Goal: Task Accomplishment & Management: Complete application form

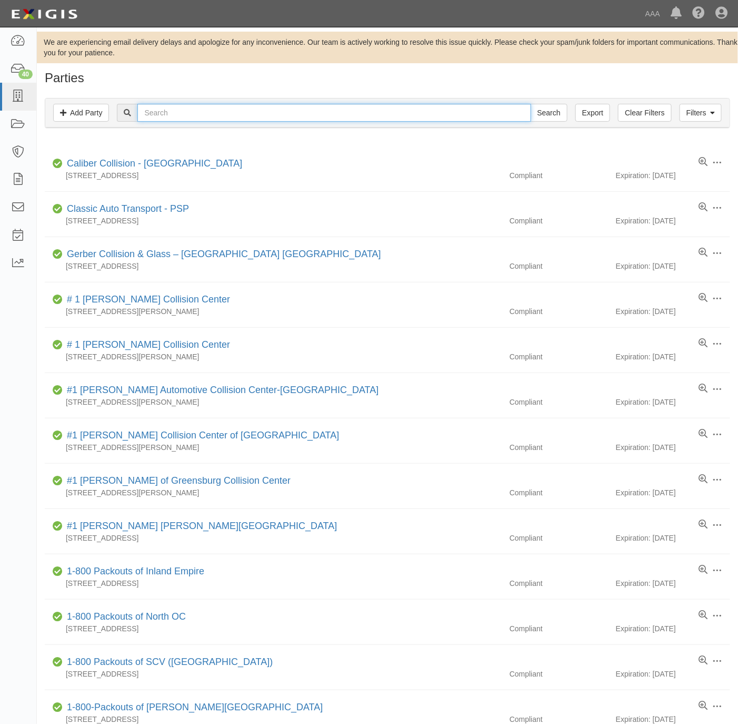
drag, startPoint x: 0, startPoint y: 0, endPoint x: 150, endPoint y: 120, distance: 192.2
click at [150, 120] on input "text" at bounding box center [333, 113] width 393 height 18
paste input "19325"
type input "19325"
click at [544, 109] on input "Search" at bounding box center [549, 113] width 37 height 18
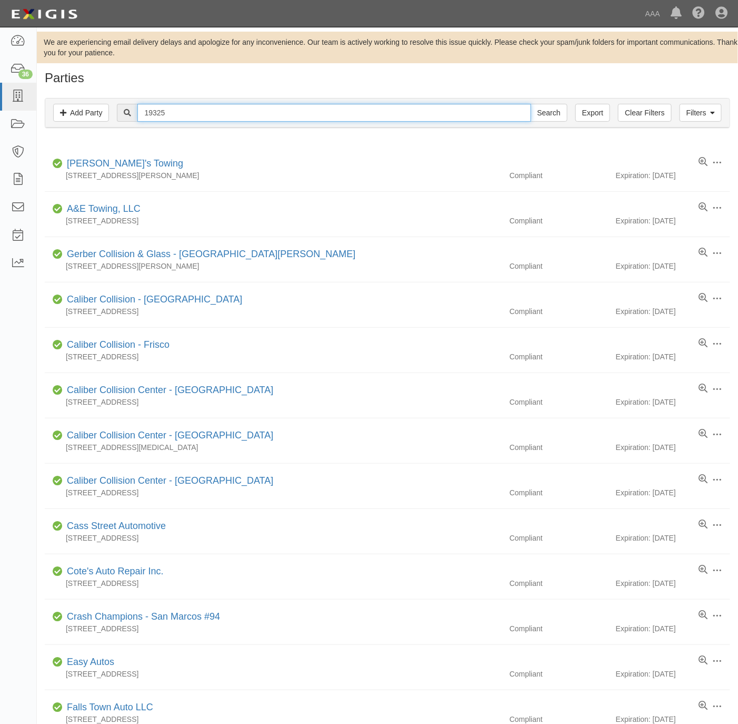
click at [301, 111] on input "19325" at bounding box center [333, 113] width 393 height 18
paste input "Sebago Lake Collision"
type input "Sebago Lake Collision"
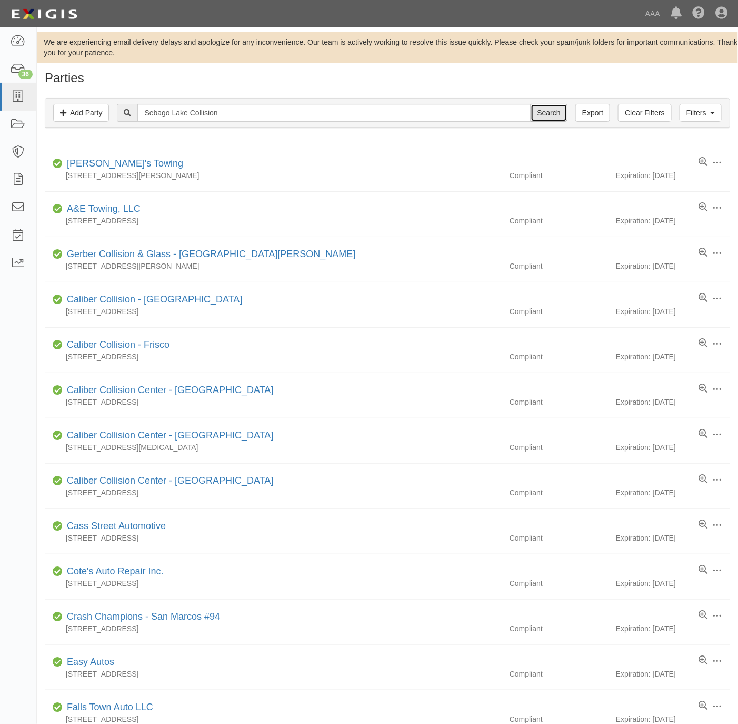
click at [547, 111] on input "Search" at bounding box center [549, 113] width 37 height 18
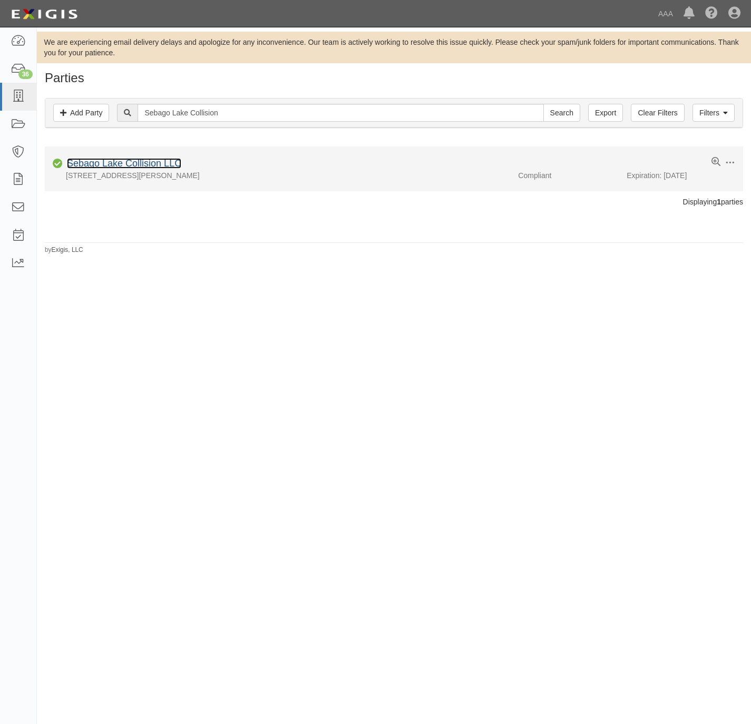
click at [145, 163] on link "Sebago Lake Collision LLC" at bounding box center [124, 163] width 114 height 11
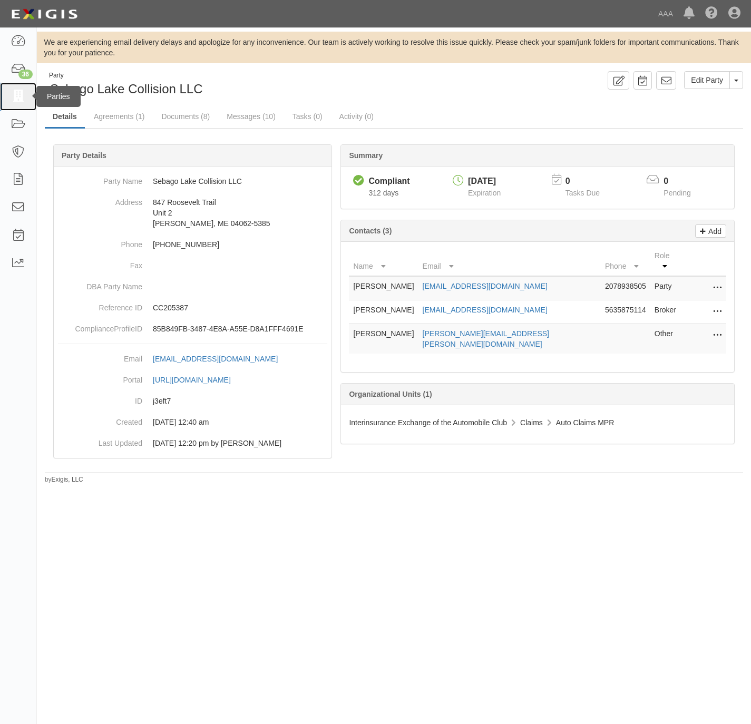
click at [16, 93] on icon at bounding box center [18, 97] width 15 height 12
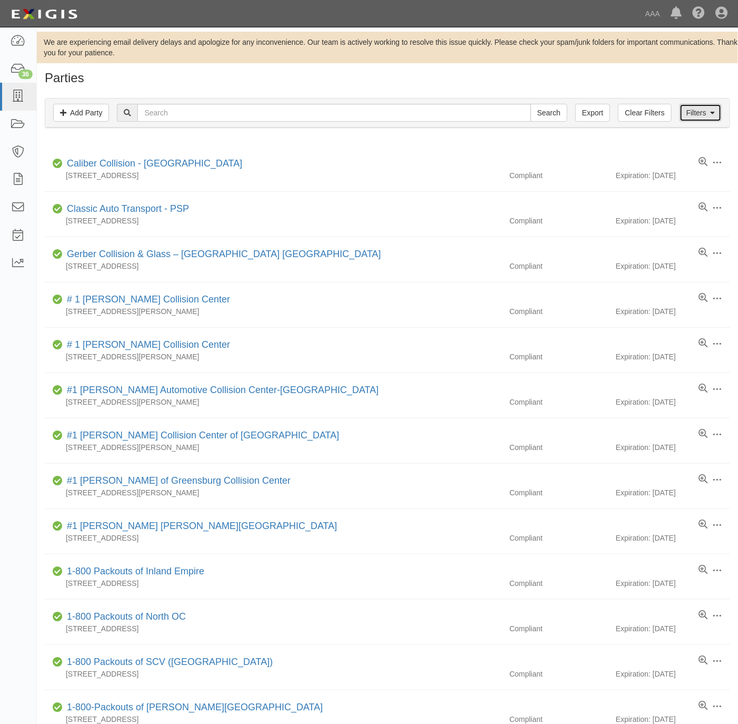
click at [691, 116] on link "Filters" at bounding box center [701, 113] width 42 height 18
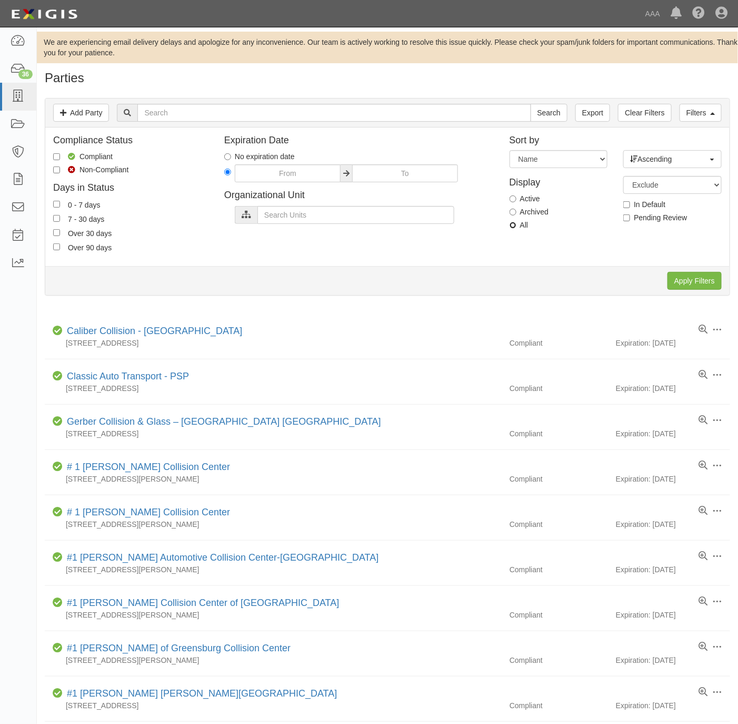
click at [516, 223] on input "All" at bounding box center [513, 225] width 7 height 7
radio input "true"
click at [416, 113] on input "text" at bounding box center [333, 113] width 393 height 18
paste input "Sebago Lake Collision"
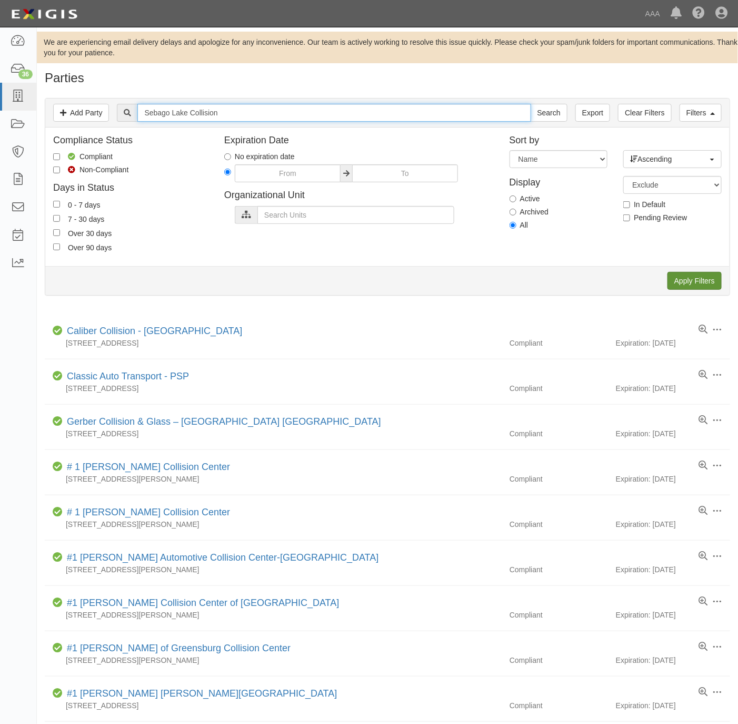
type input "Sebago Lake Collision"
click at [685, 277] on input "Apply Filters" at bounding box center [695, 281] width 54 height 18
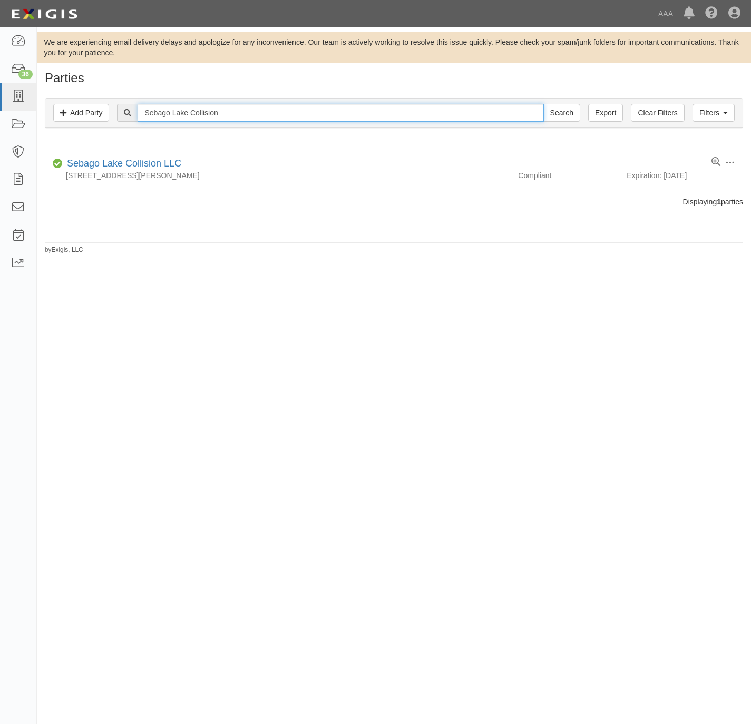
click at [219, 108] on input "Sebago Lake Collision" at bounding box center [340, 113] width 406 height 18
type input "19325"
click at [543, 104] on input "Search" at bounding box center [561, 113] width 37 height 18
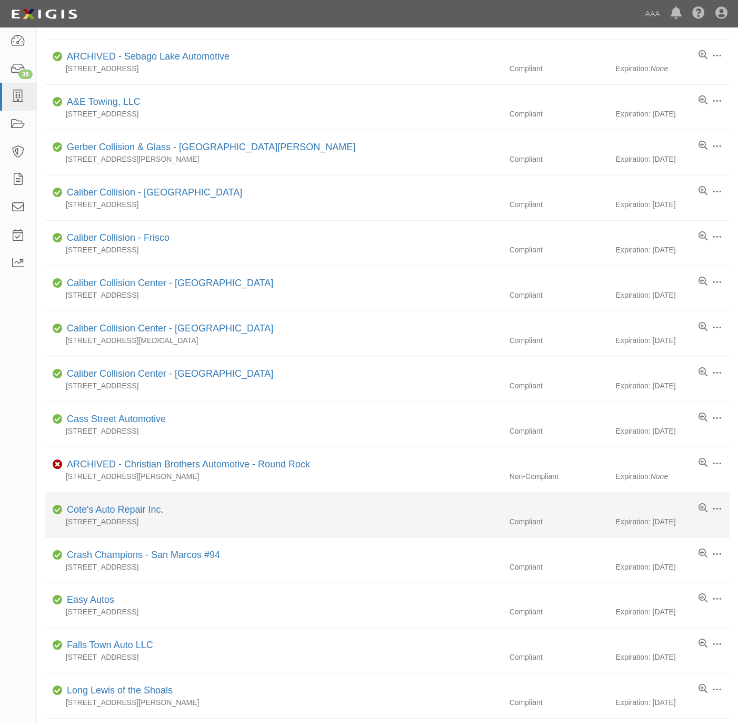
scroll to position [429, 0]
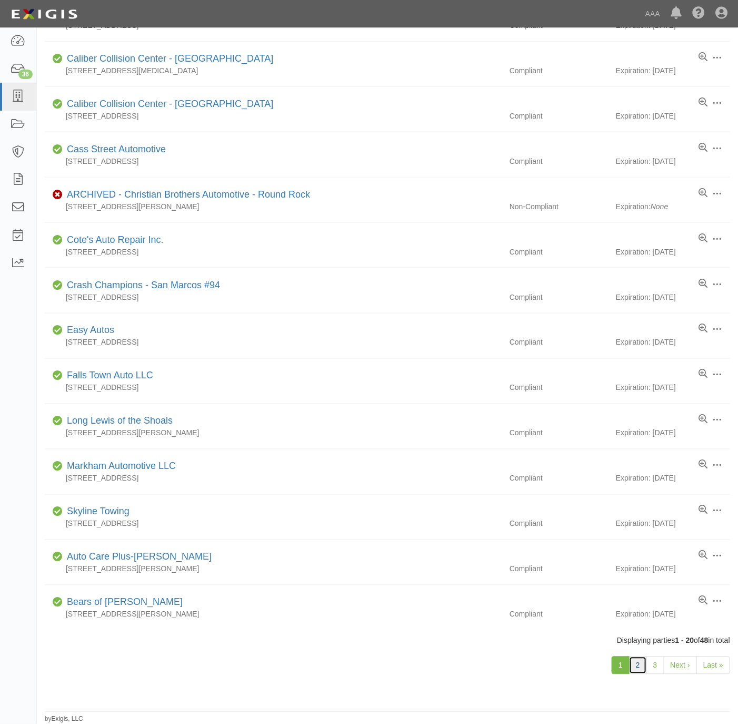
click at [637, 666] on link "2" at bounding box center [638, 665] width 18 height 18
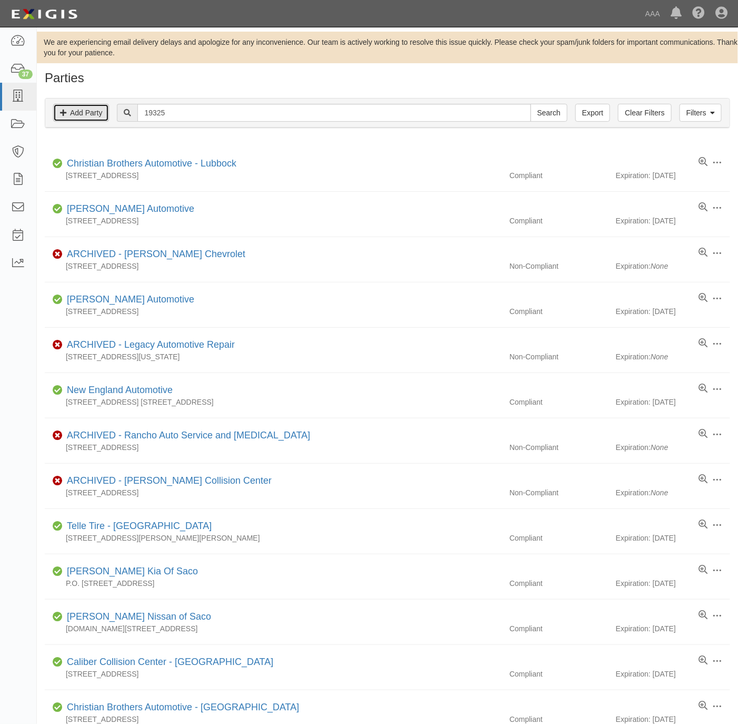
click at [89, 114] on link "Add Party" at bounding box center [81, 113] width 56 height 18
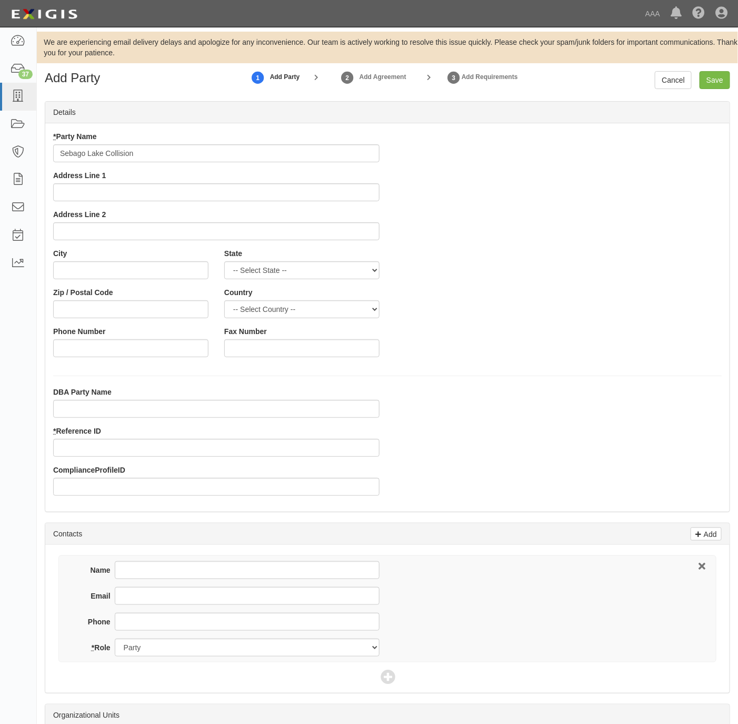
type input "Sebago Lake Collision"
click at [179, 444] on input "* Reference ID" at bounding box center [216, 448] width 327 height 18
paste input "19325"
type input "19325"
click at [122, 187] on input "Address Line 1" at bounding box center [216, 192] width 327 height 18
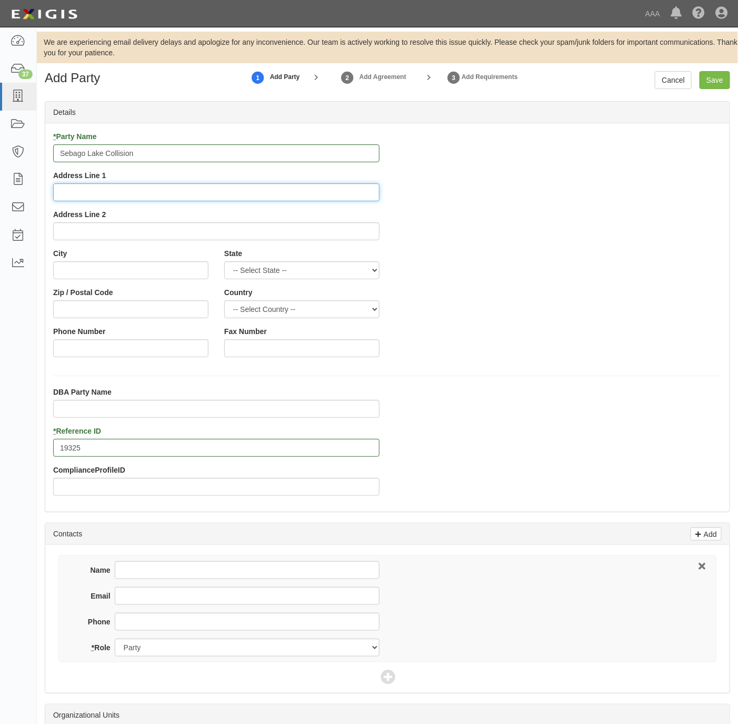
paste input "847 Roosevelt Trail Unit #1"
type input "847 Roosevelt Trail Unit #1"
click at [81, 263] on input "City" at bounding box center [130, 270] width 155 height 18
paste input "Windham,"
type input "Windham"
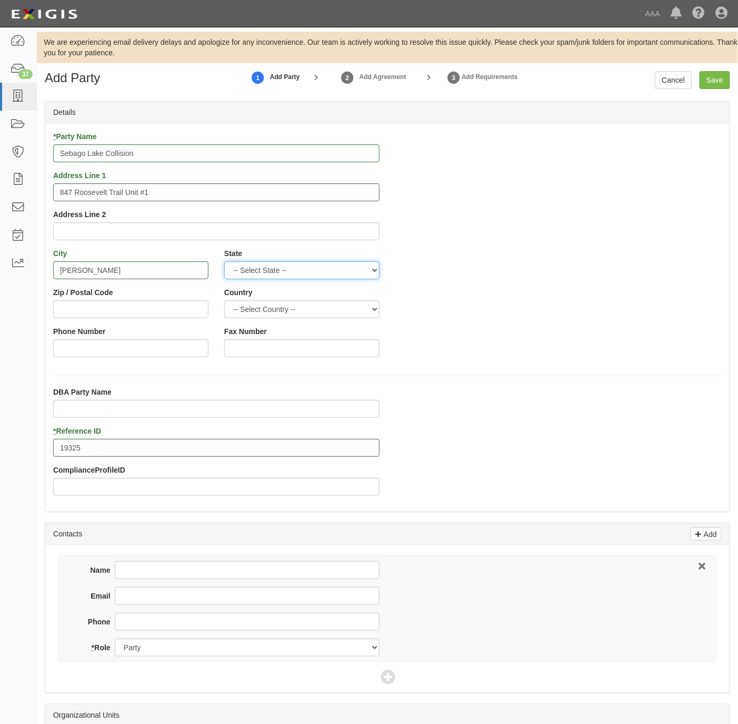
select select "ME"
type input "04062"
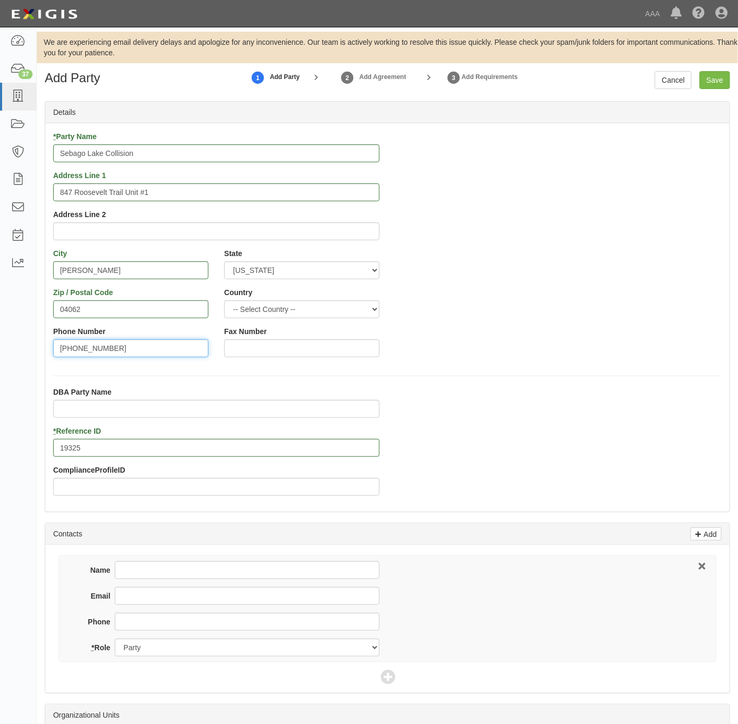
click at [106, 352] on input "207-893-8505" at bounding box center [130, 348] width 155 height 18
type input "207-893-8505"
click at [179, 615] on input "Phone" at bounding box center [247, 622] width 265 height 18
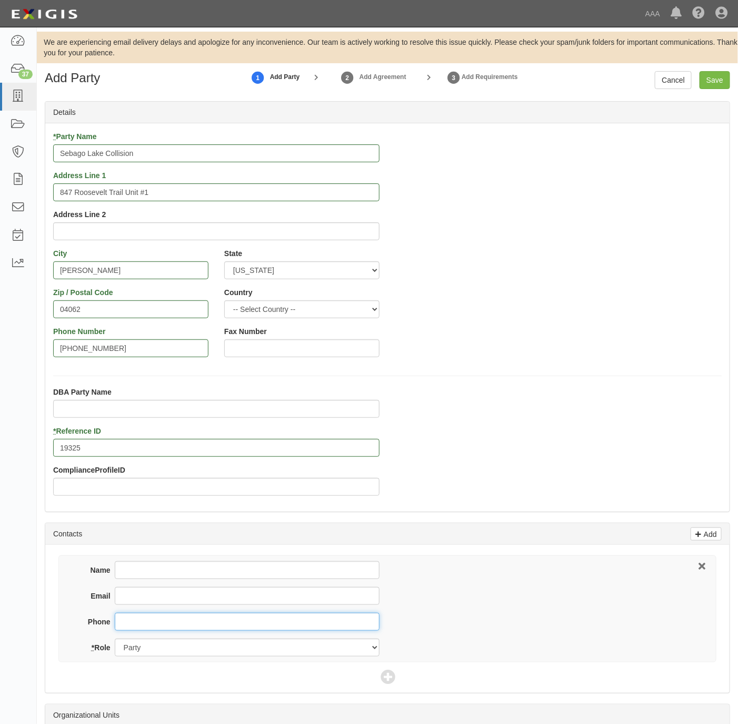
paste input "207-893-8505"
type input "207-893-8505"
drag, startPoint x: 154, startPoint y: 576, endPoint x: 162, endPoint y: 570, distance: 9.5
click at [155, 576] on input "Name" at bounding box center [247, 570] width 265 height 18
paste input "Scott Yates"
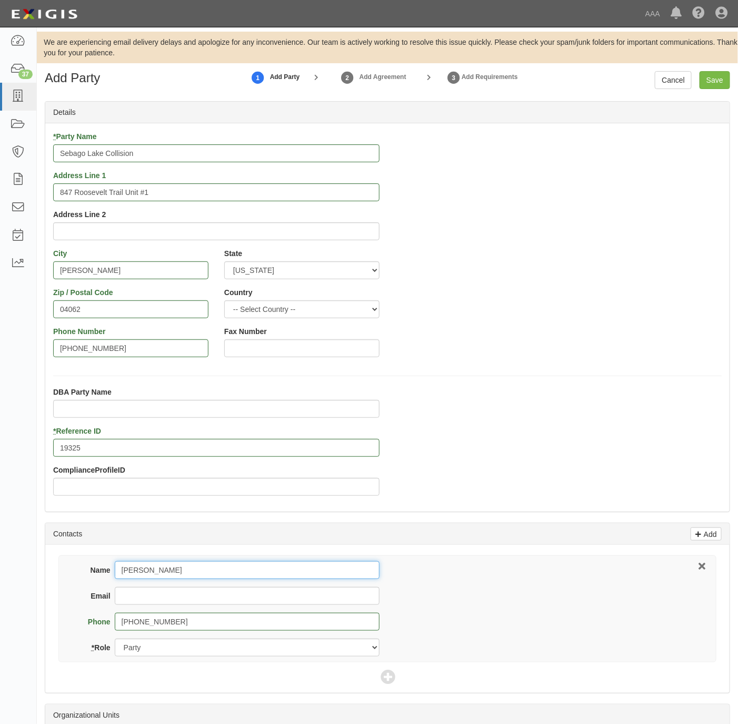
type input "Scott Yates"
click at [213, 598] on input "Email" at bounding box center [247, 596] width 265 height 18
paste input "syates@poccollision.com"
type input "syates@poccollision.com"
click at [393, 681] on icon at bounding box center [388, 677] width 15 height 15
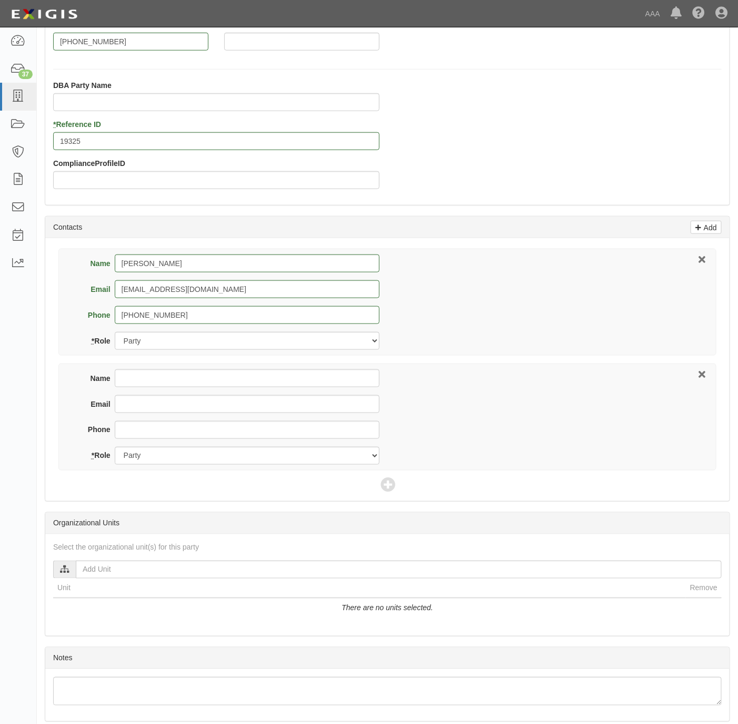
scroll to position [316, 0]
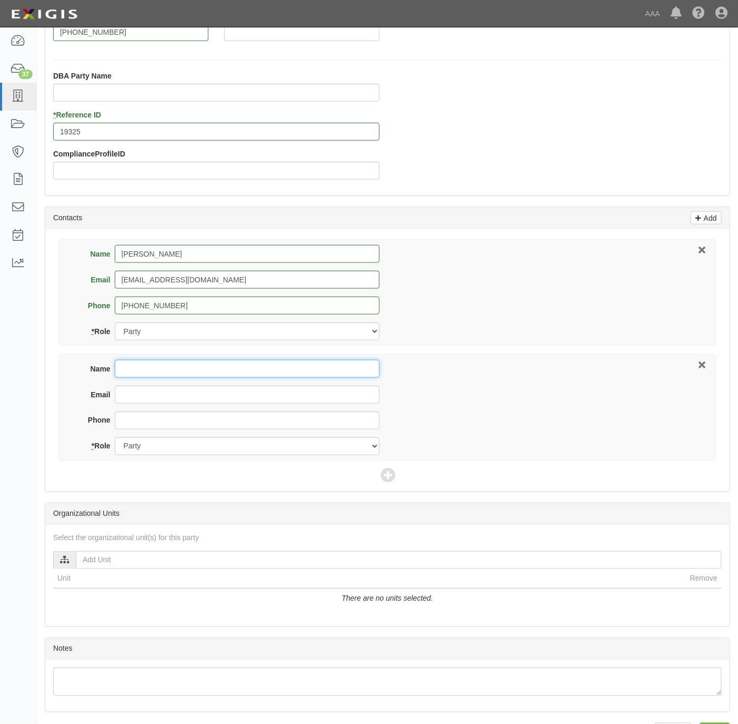
click at [122, 378] on input "Name" at bounding box center [247, 369] width 265 height 18
type input "Cottingham & Butler"
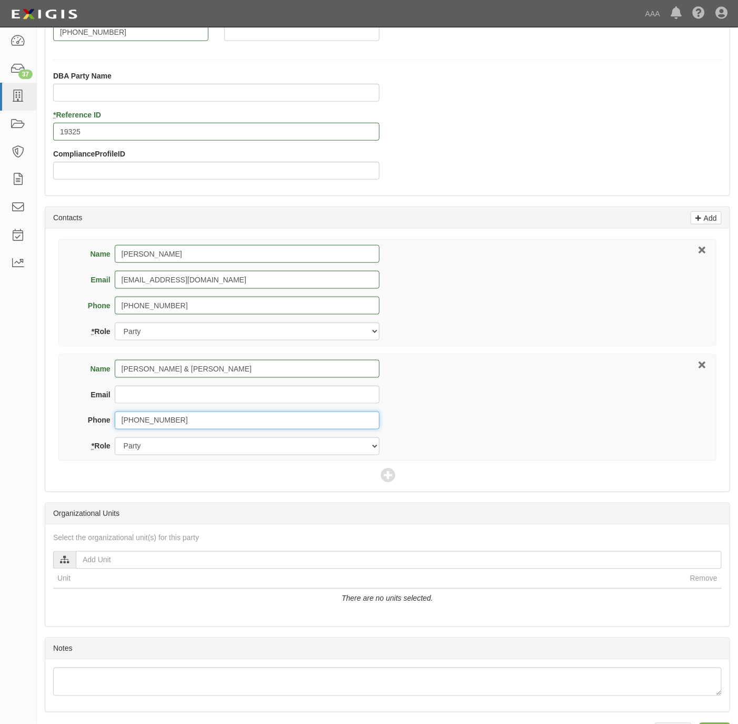
type input "563-587-5000"
select select "Broker"
click at [386, 479] on icon at bounding box center [388, 476] width 15 height 15
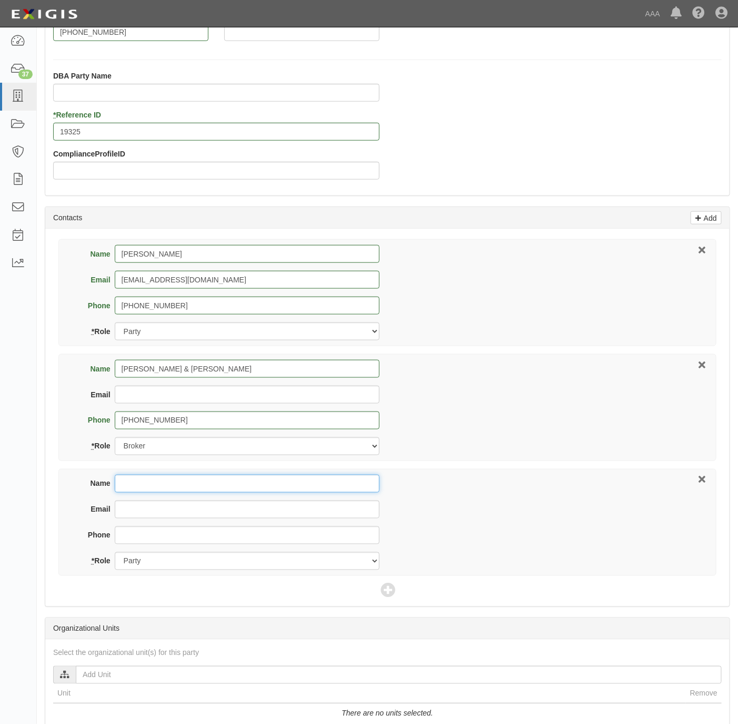
click at [126, 488] on input "Name" at bounding box center [247, 484] width 265 height 18
paste input "Dave Gregoire"
type input "Dave Gregoire"
click at [150, 518] on input "Email" at bounding box center [247, 509] width 265 height 18
paste input "gregoire.david@ace.aaa.com"
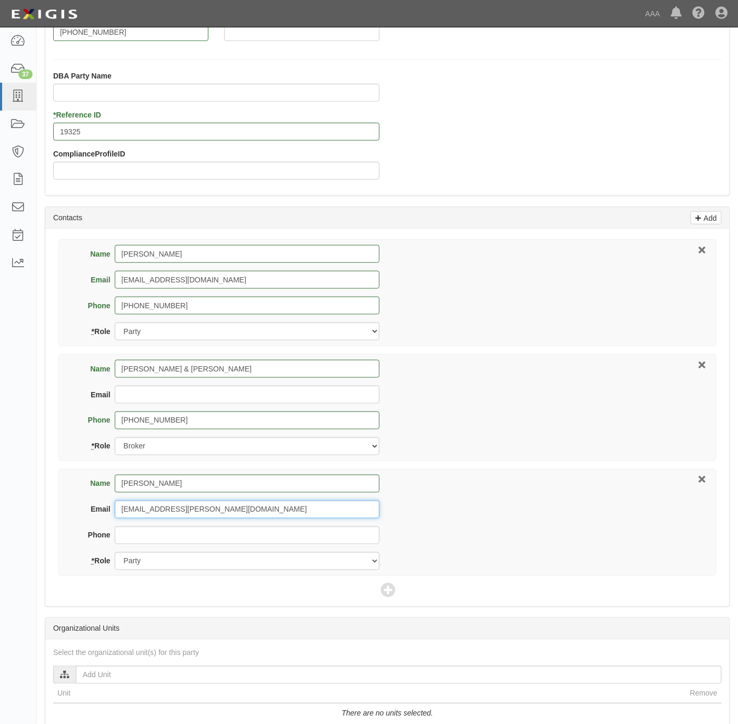
type input "gregoire.david@ace.aaa.com"
click at [294, 570] on select "Party Broker Other" at bounding box center [247, 561] width 265 height 18
select select "Other"
click at [115, 555] on select "Party Broker Other" at bounding box center [247, 561] width 265 height 18
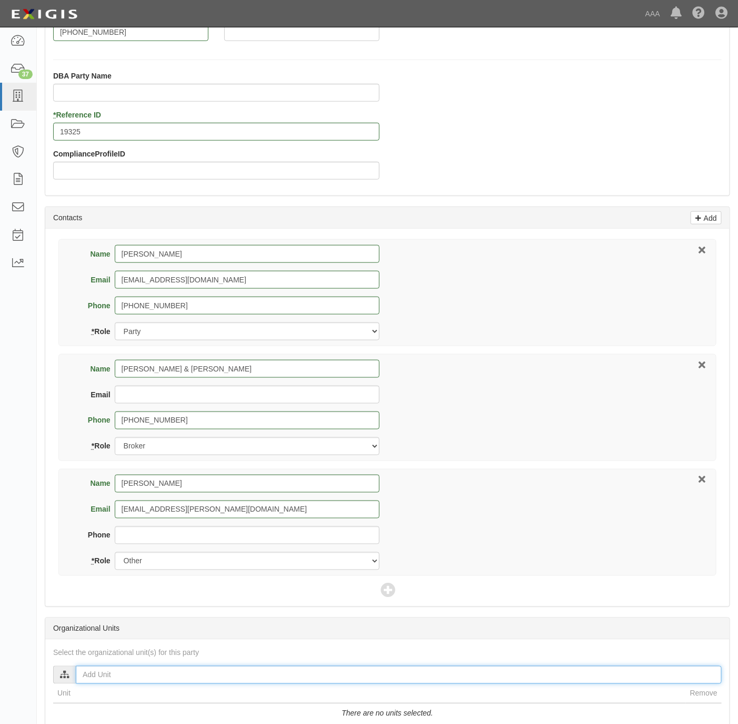
click at [151, 682] on input "text" at bounding box center [399, 675] width 646 height 18
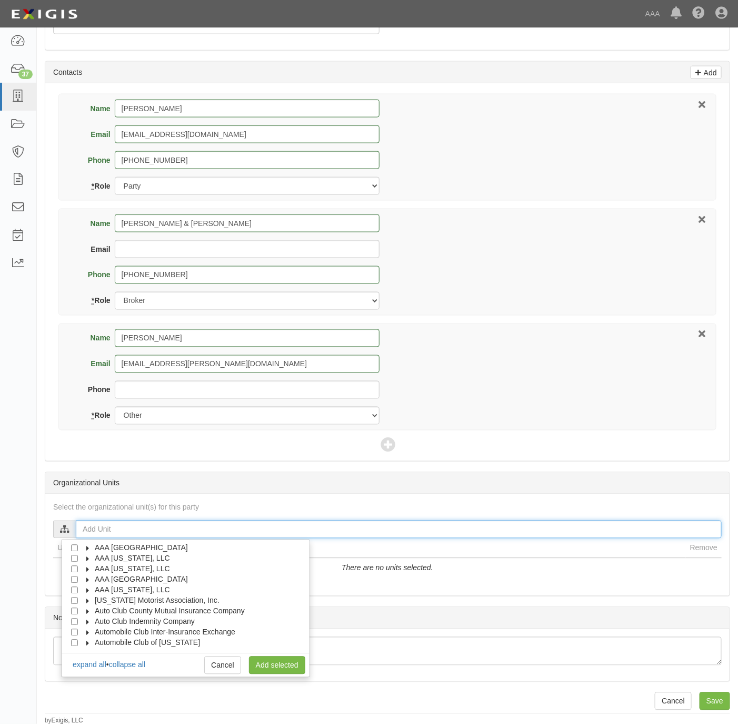
scroll to position [468, 0]
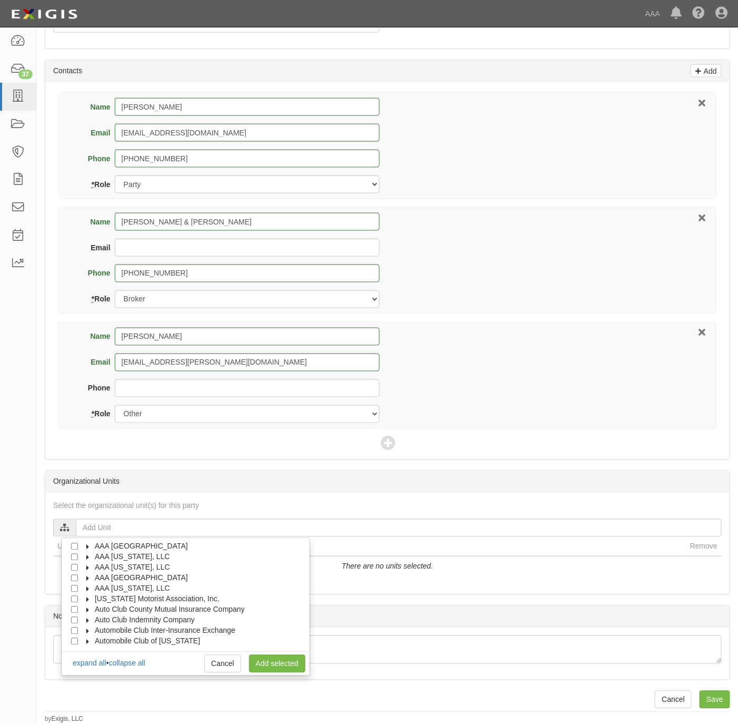
click at [129, 574] on span "AAA [GEOGRAPHIC_DATA]" at bounding box center [141, 578] width 93 height 8
click at [124, 586] on span "Automotive Services" at bounding box center [137, 588] width 67 height 8
click at [95, 598] on input "Approved Automotive Repair (AAR)" at bounding box center [93, 599] width 7 height 7
checkbox input "true"
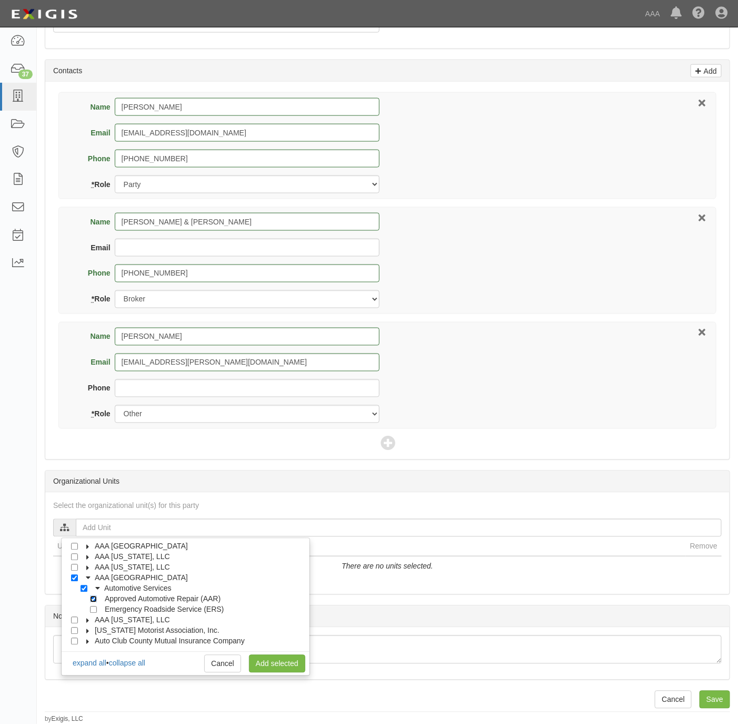
checkbox input "true"
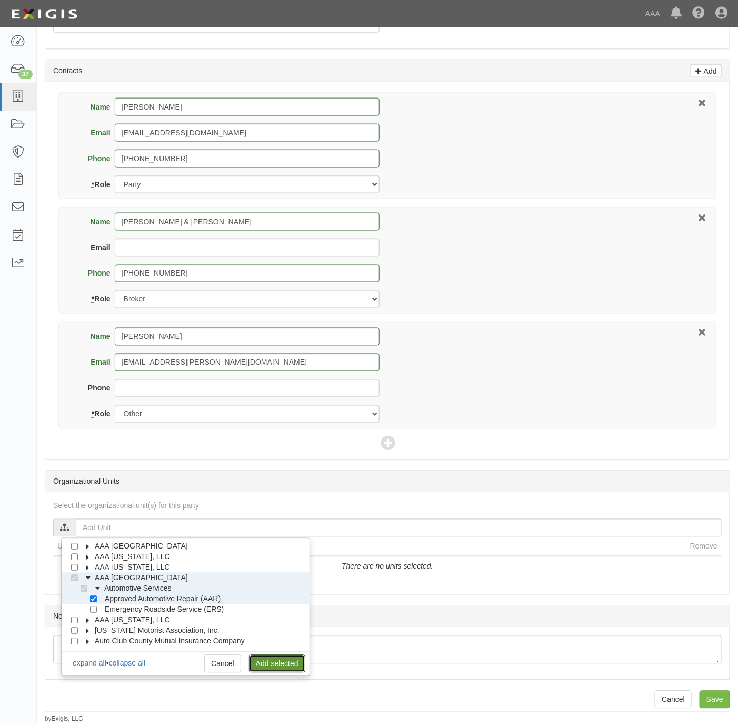
drag, startPoint x: 261, startPoint y: 661, endPoint x: 265, endPoint y: 653, distance: 9.0
click at [261, 661] on link "Add selected" at bounding box center [277, 664] width 56 height 18
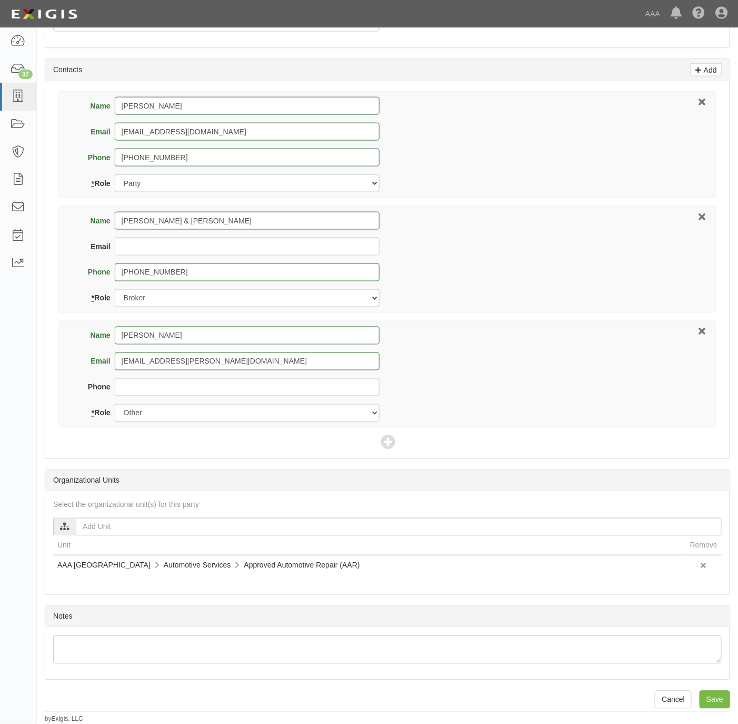
scroll to position [470, 0]
click at [708, 697] on input "Save" at bounding box center [715, 700] width 31 height 18
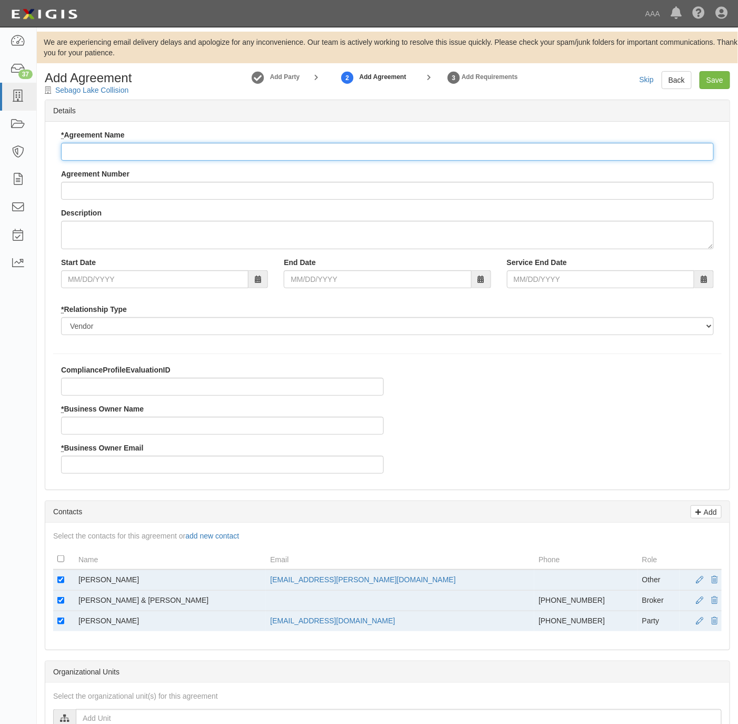
click at [141, 149] on input "* Agreement Name" at bounding box center [387, 152] width 653 height 18
type input "NNE AAR"
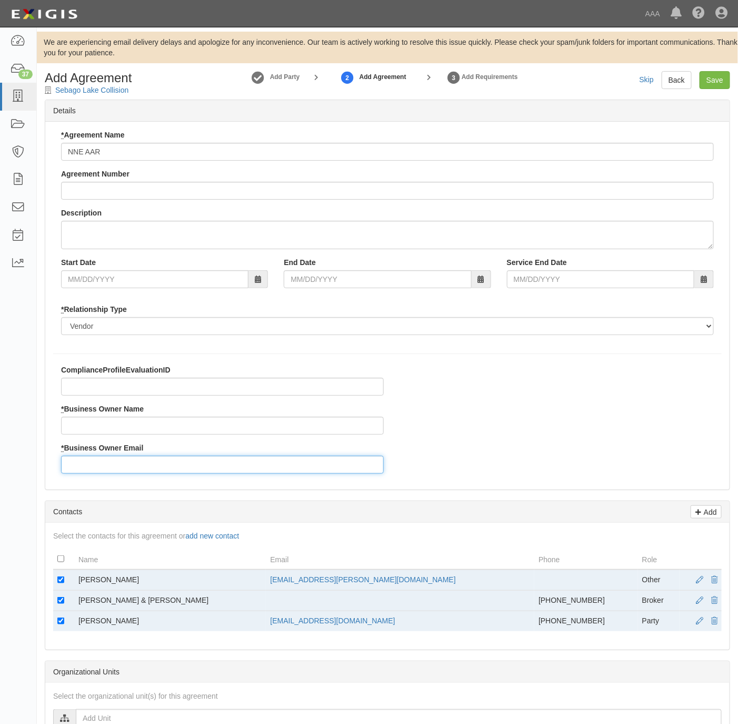
click at [76, 465] on input "* Business Owner Email" at bounding box center [222, 465] width 323 height 18
paste input "gregoire.david@ace.aaa.com"
type input "gregoire.david@ace.aaa.com"
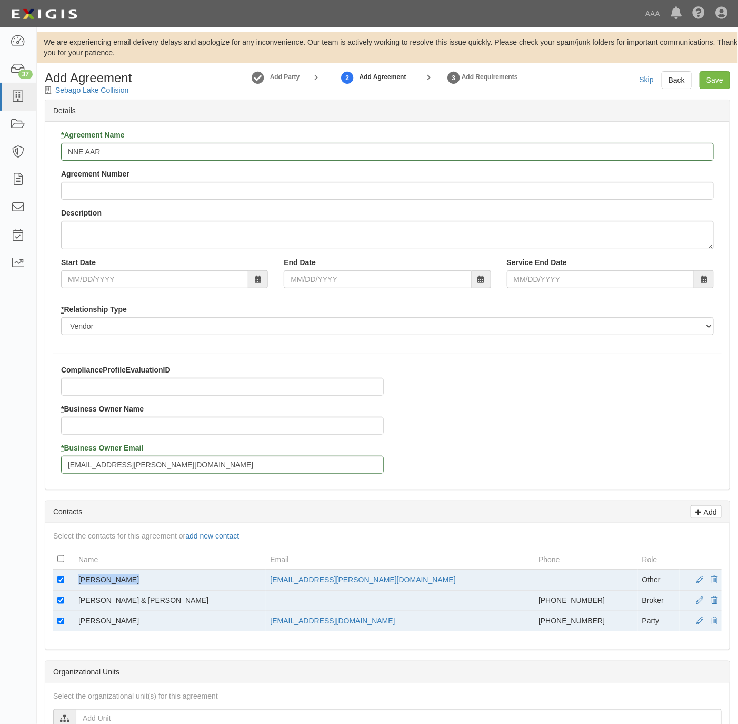
drag, startPoint x: 130, startPoint y: 579, endPoint x: 77, endPoint y: 584, distance: 52.4
click at [77, 584] on td "Dave Gregoire" at bounding box center [170, 579] width 192 height 21
copy td "Dave Gregoire"
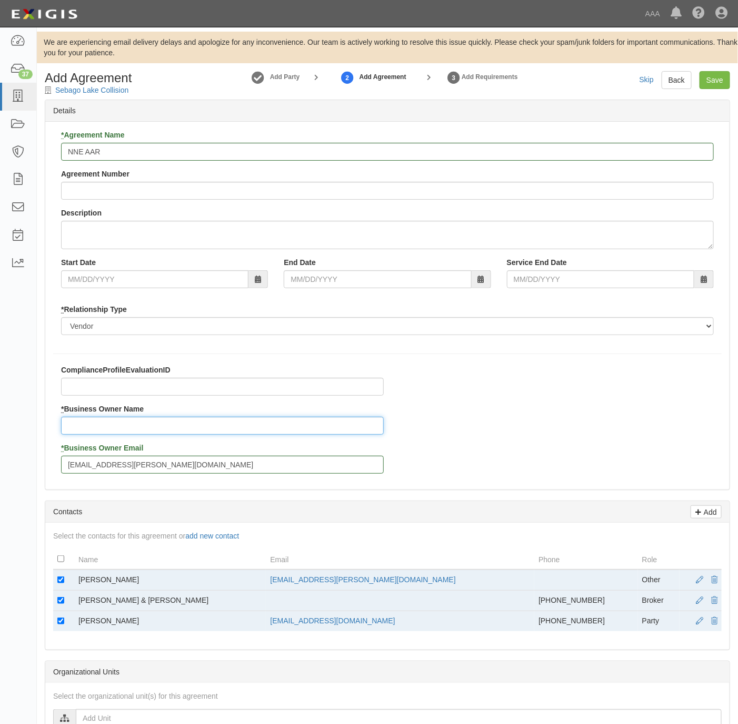
drag, startPoint x: 77, startPoint y: 584, endPoint x: 74, endPoint y: 430, distance: 153.8
click at [74, 430] on input "* Business Owner Name" at bounding box center [222, 426] width 323 height 18
paste input "Dave Gregoire"
type input "Dave Gregoire"
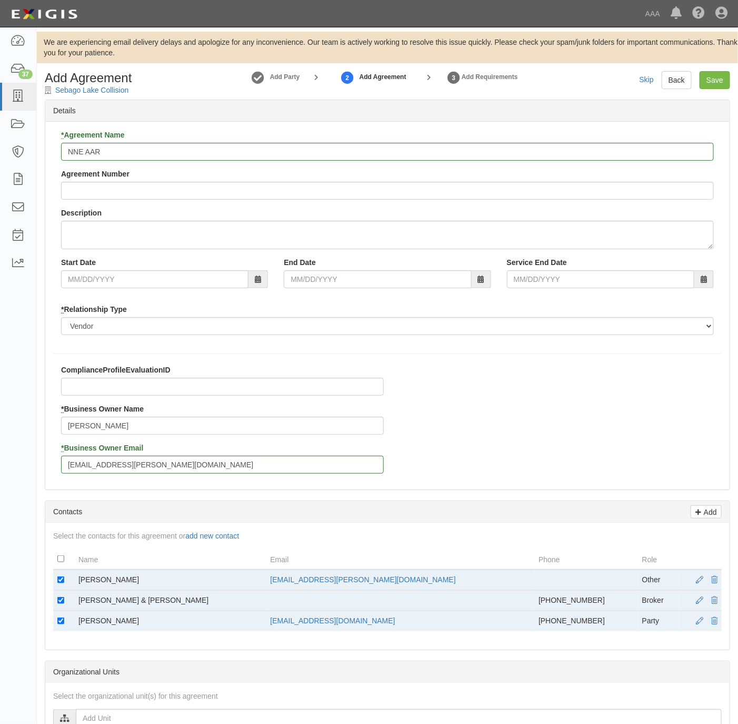
click at [59, 586] on td at bounding box center [63, 579] width 21 height 21
click at [65, 582] on td at bounding box center [63, 579] width 21 height 21
click at [61, 582] on input "checkbox" at bounding box center [60, 579] width 7 height 7
checkbox input "false"
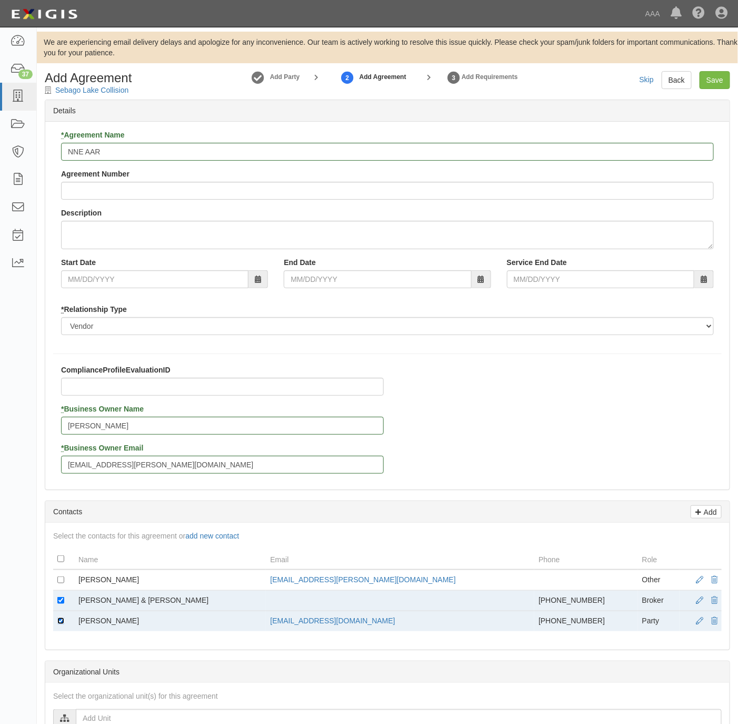
click at [60, 624] on input "checkbox" at bounding box center [60, 620] width 7 height 7
checkbox input "false"
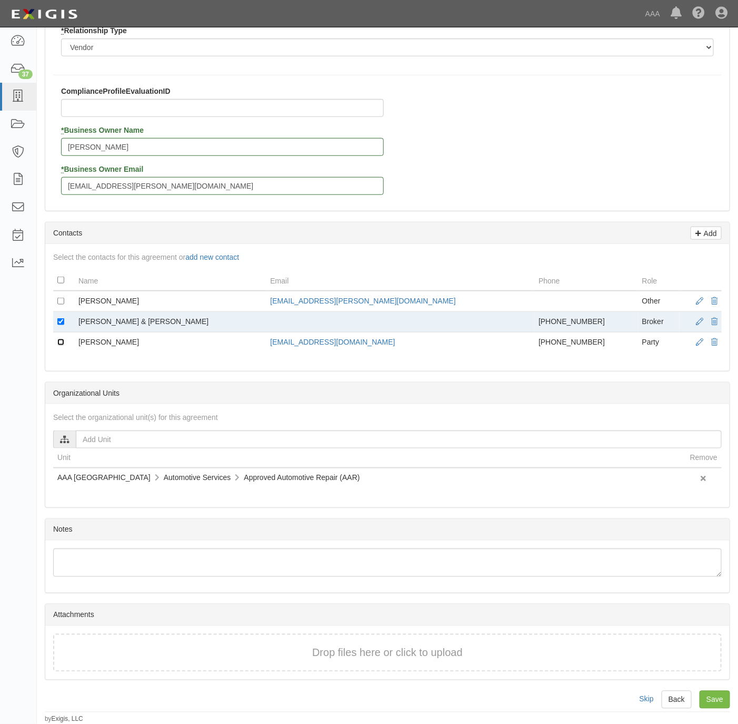
scroll to position [287, 0]
click at [707, 697] on input "Save" at bounding box center [715, 700] width 31 height 18
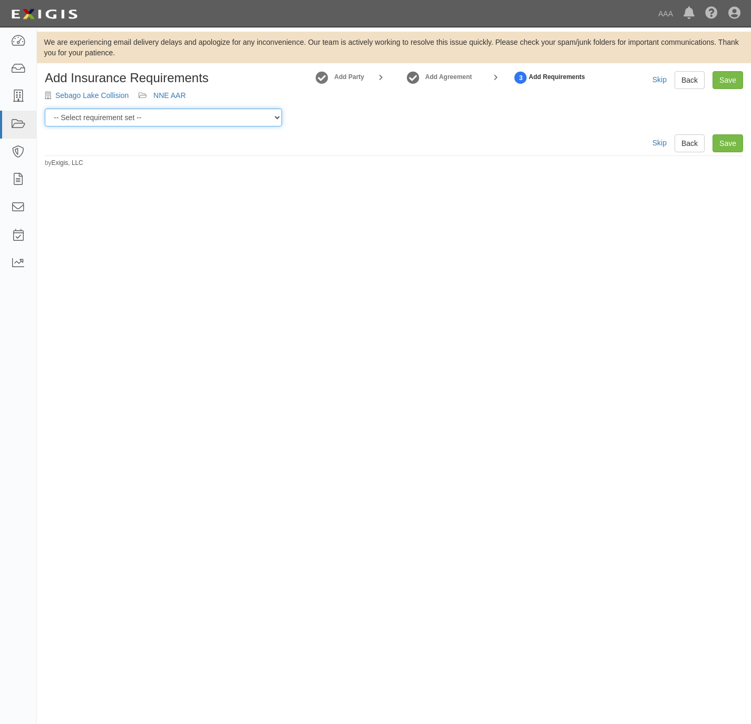
click at [149, 117] on select "-- Select requirement set -- AAA East Central AAR AAA East Central ERS AAA East…" at bounding box center [163, 118] width 237 height 18
select select "16708"
click at [45, 109] on select "-- Select requirement set -- AAA East Central AAR AAA East Central ERS AAA East…" at bounding box center [163, 118] width 237 height 18
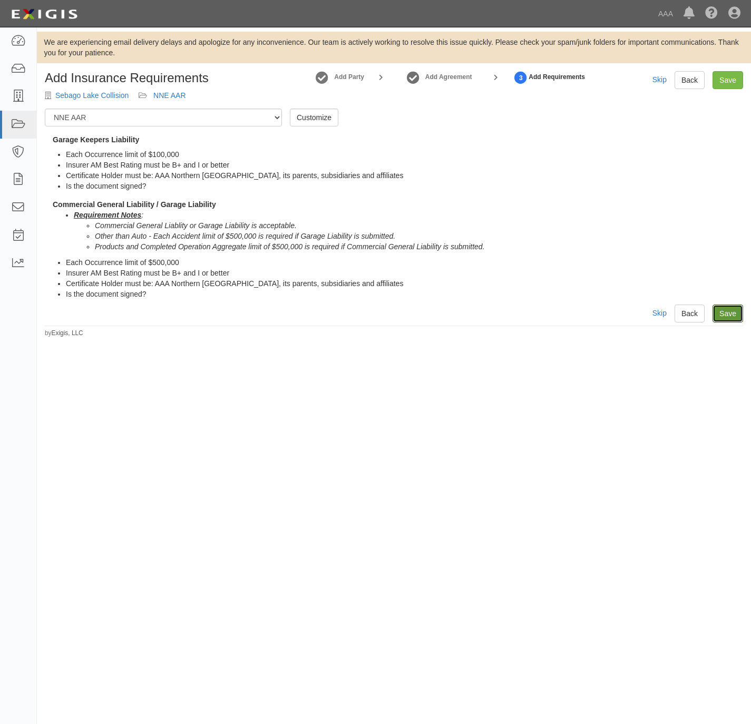
drag, startPoint x: 728, startPoint y: 314, endPoint x: 579, endPoint y: 273, distance: 155.1
click at [727, 314] on link "Save" at bounding box center [727, 313] width 31 height 18
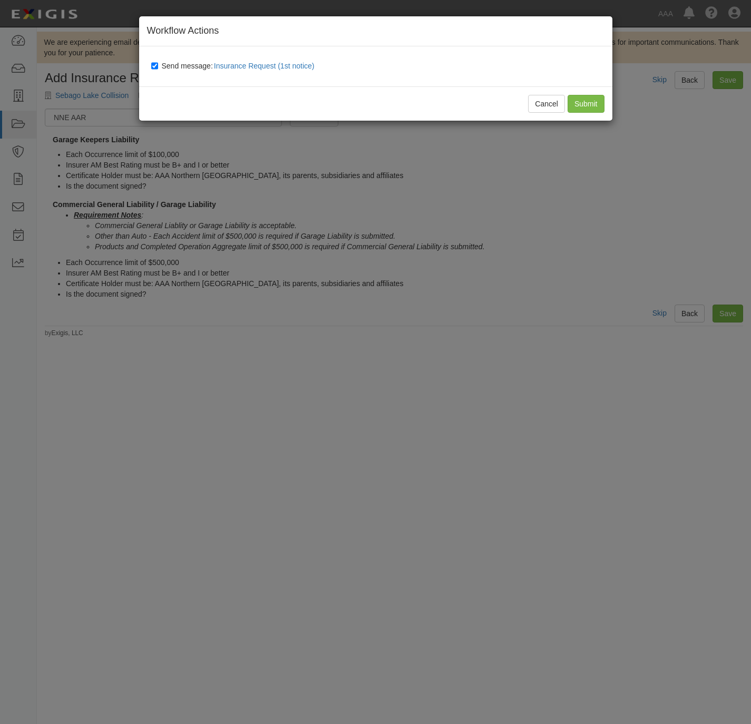
click at [190, 65] on span "Send message: Insurance Request (1st notice)" at bounding box center [240, 66] width 157 height 8
click at [158, 65] on input "Send message: Insurance Request (1st notice)" at bounding box center [154, 66] width 7 height 8
checkbox input "false"
click at [577, 100] on input "Submit" at bounding box center [585, 104] width 37 height 18
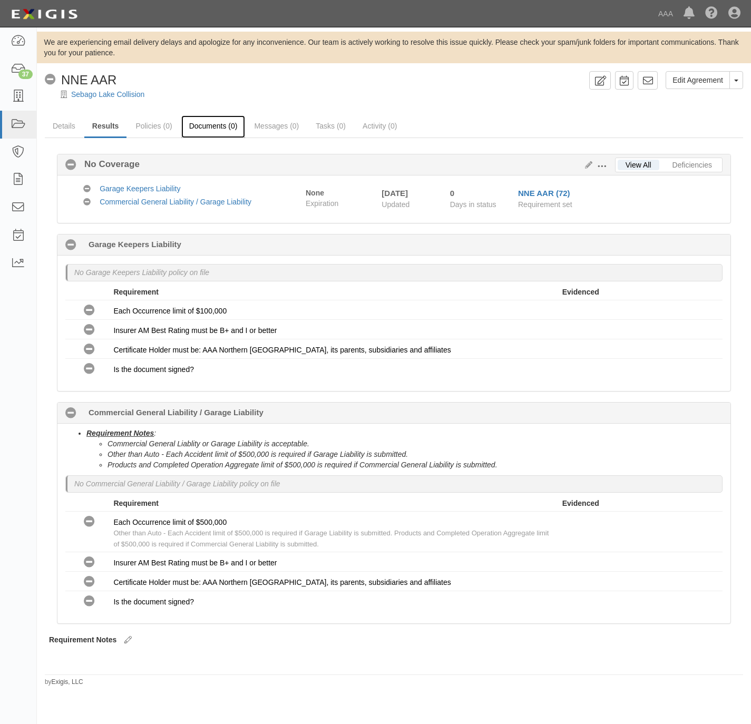
click at [212, 125] on link "Documents (0)" at bounding box center [213, 126] width 64 height 23
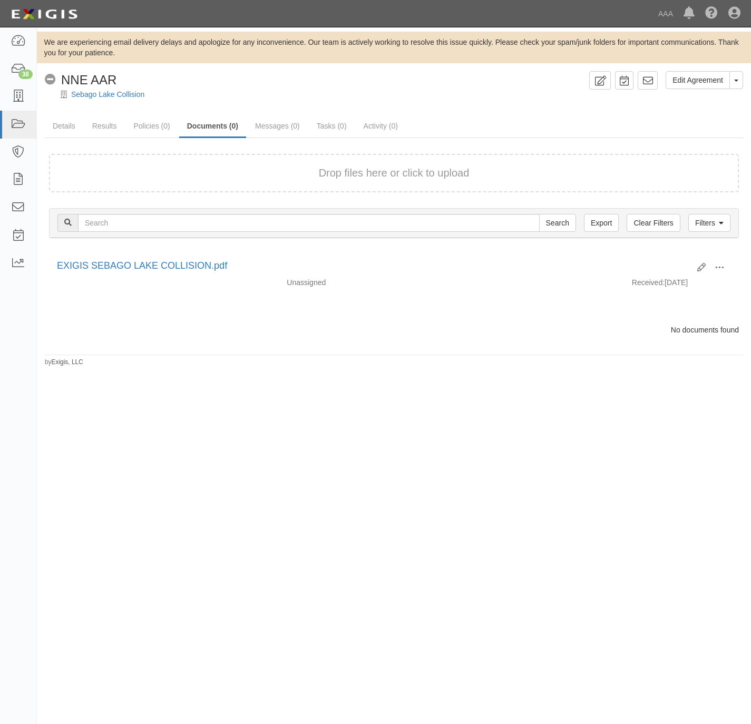
click at [201, 172] on div "Drop files here or click to upload" at bounding box center [394, 172] width 666 height 15
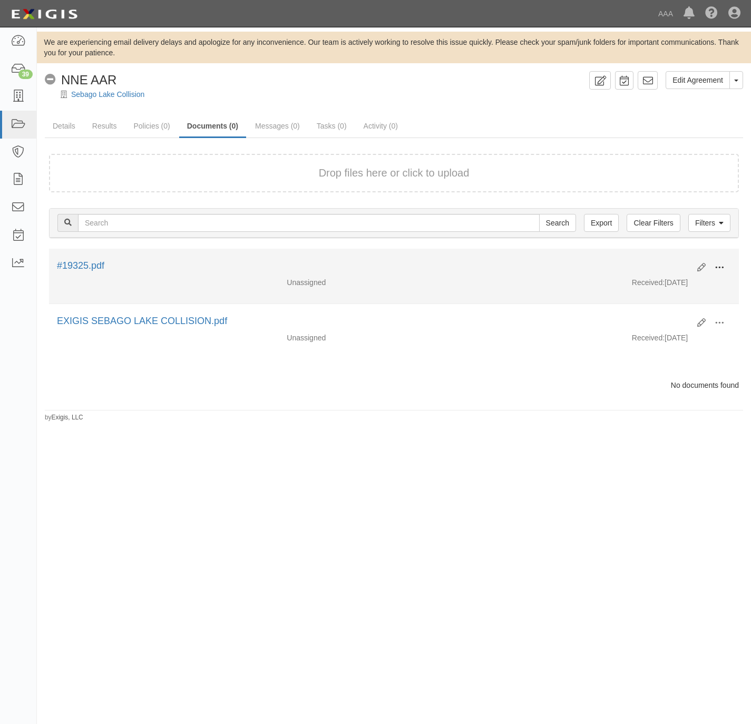
click at [715, 265] on span at bounding box center [718, 267] width 9 height 9
click at [655, 288] on link "View" at bounding box center [667, 282] width 83 height 19
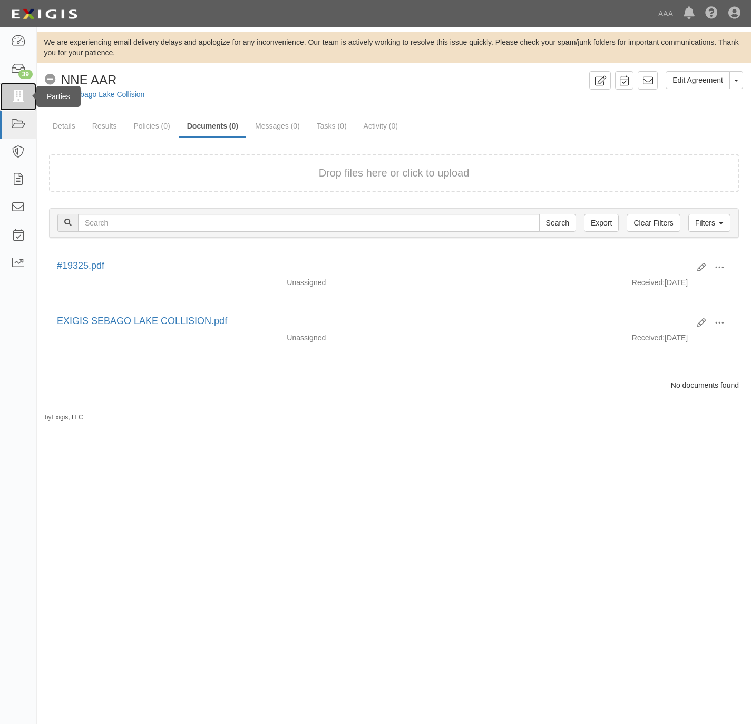
click at [11, 91] on icon at bounding box center [18, 97] width 15 height 12
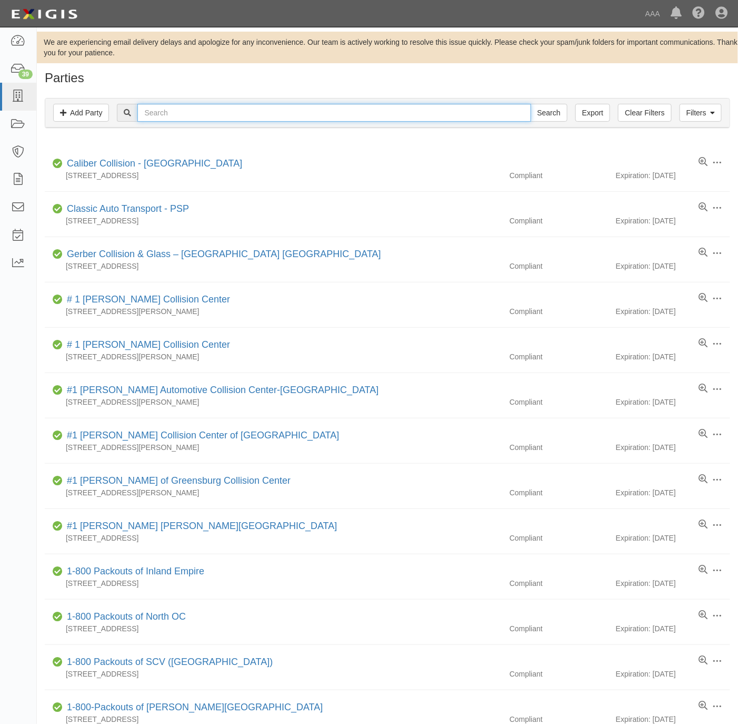
click at [288, 114] on input "text" at bounding box center [333, 113] width 393 height 18
paste input "[PERSON_NAME]"
type input "[PERSON_NAME]"
drag, startPoint x: 533, startPoint y: 112, endPoint x: 539, endPoint y: 113, distance: 6.9
click at [533, 113] on input "Search" at bounding box center [549, 113] width 37 height 18
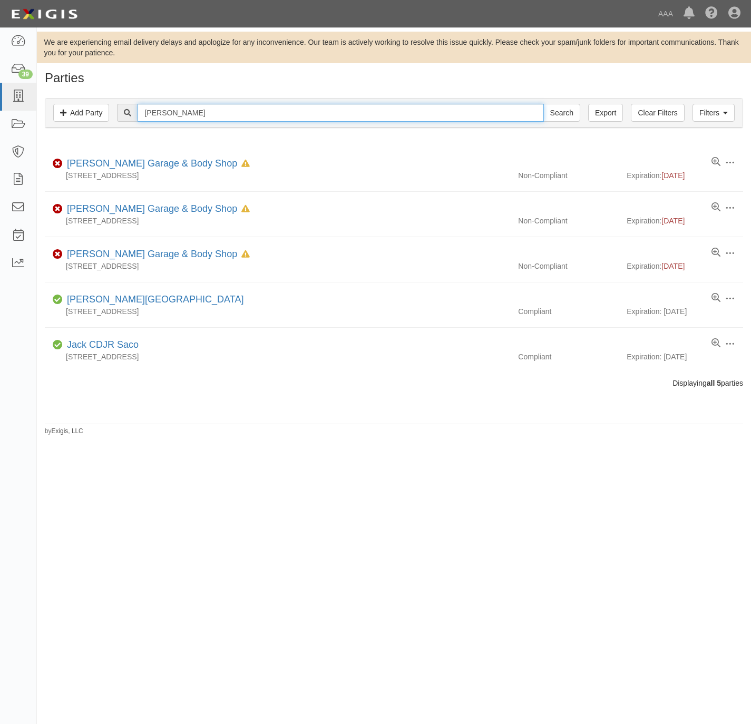
click at [198, 107] on input "[PERSON_NAME]" at bounding box center [340, 113] width 406 height 18
paste input "HOME MOTORS INSURANCE"
type input "HOME MOTORS INSURANCE"
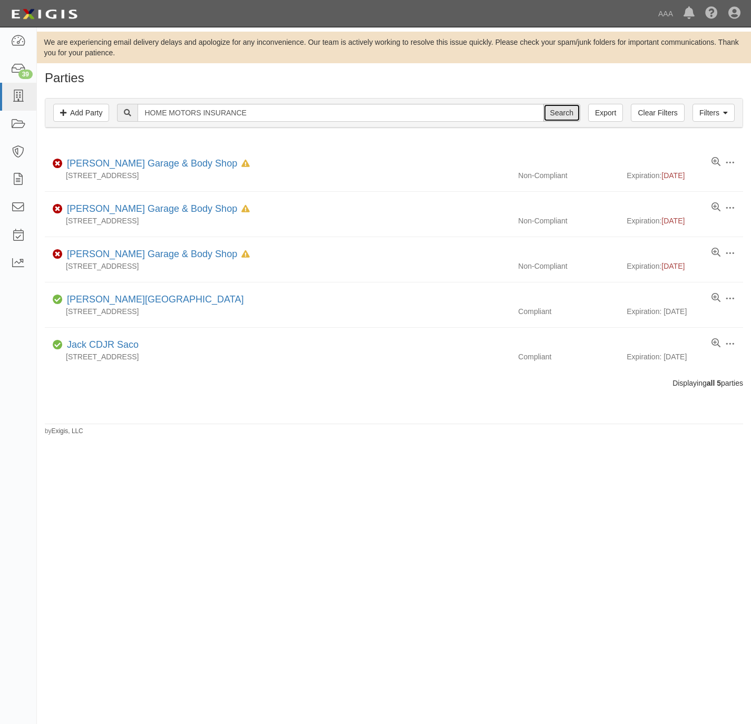
click at [561, 113] on input "Search" at bounding box center [561, 113] width 37 height 18
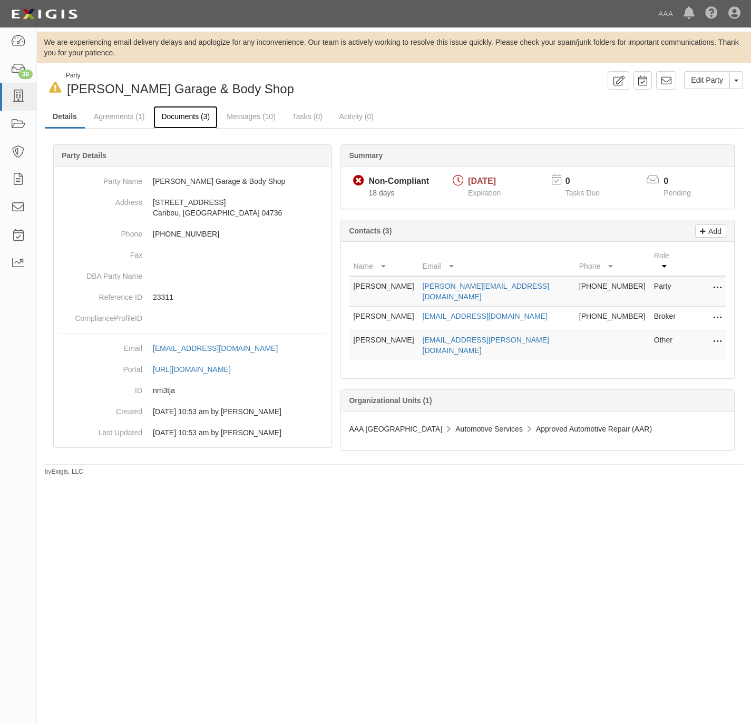
click at [185, 111] on link "Documents (3)" at bounding box center [185, 117] width 64 height 23
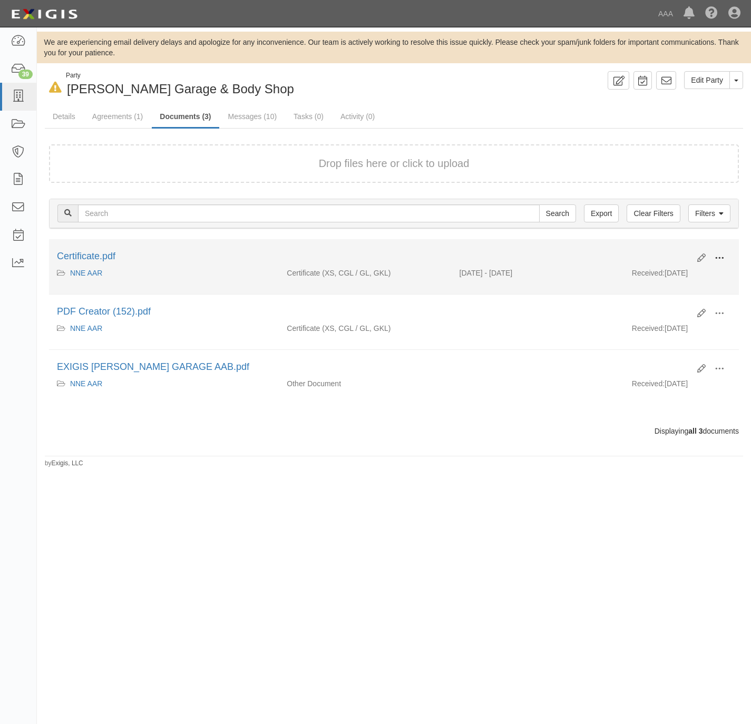
drag, startPoint x: 723, startPoint y: 258, endPoint x: 670, endPoint y: 277, distance: 56.0
click at [721, 258] on span at bounding box center [718, 257] width 9 height 9
click at [653, 275] on link "View" at bounding box center [667, 273] width 83 height 19
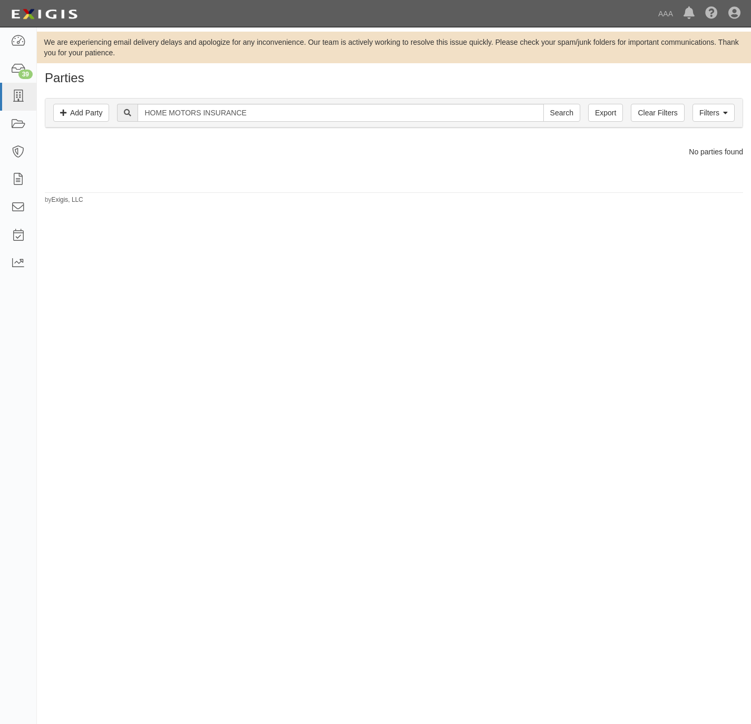
click at [220, 112] on input "HOME MOTORS INSURANCE" at bounding box center [340, 113] width 406 height 18
type input "HOME MOTORS"
click at [543, 104] on input "Search" at bounding box center [561, 113] width 37 height 18
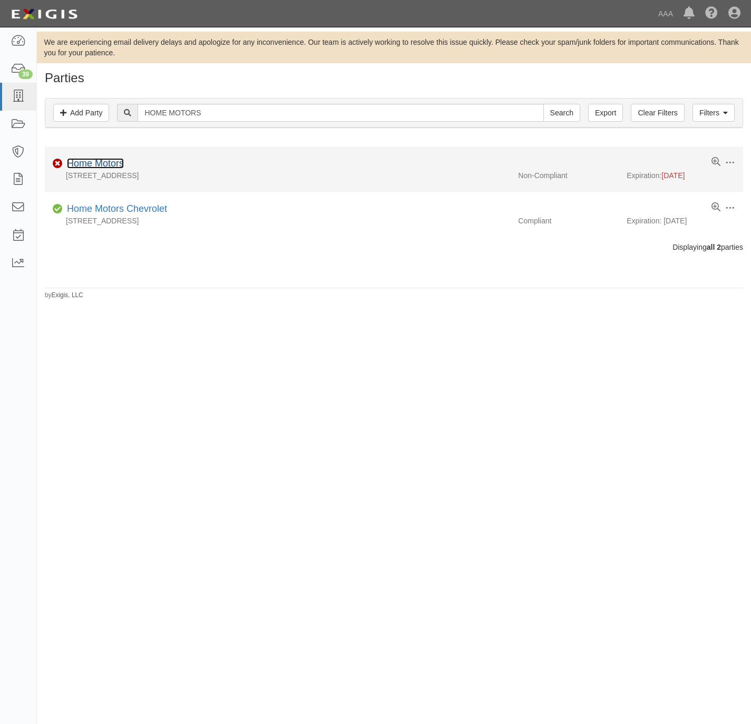
click at [112, 161] on link "Home Motors" at bounding box center [95, 163] width 57 height 11
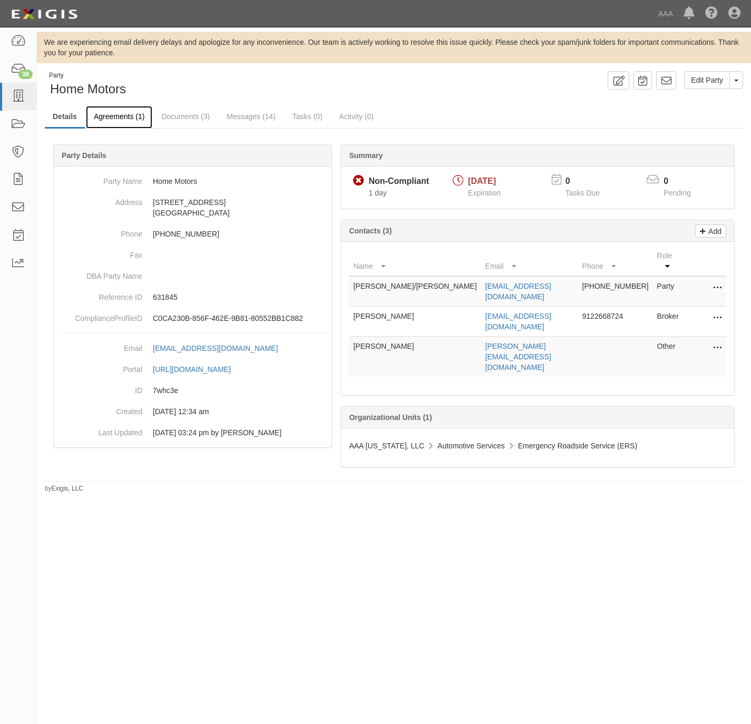
click at [115, 119] on link "Agreements (1)" at bounding box center [119, 117] width 66 height 23
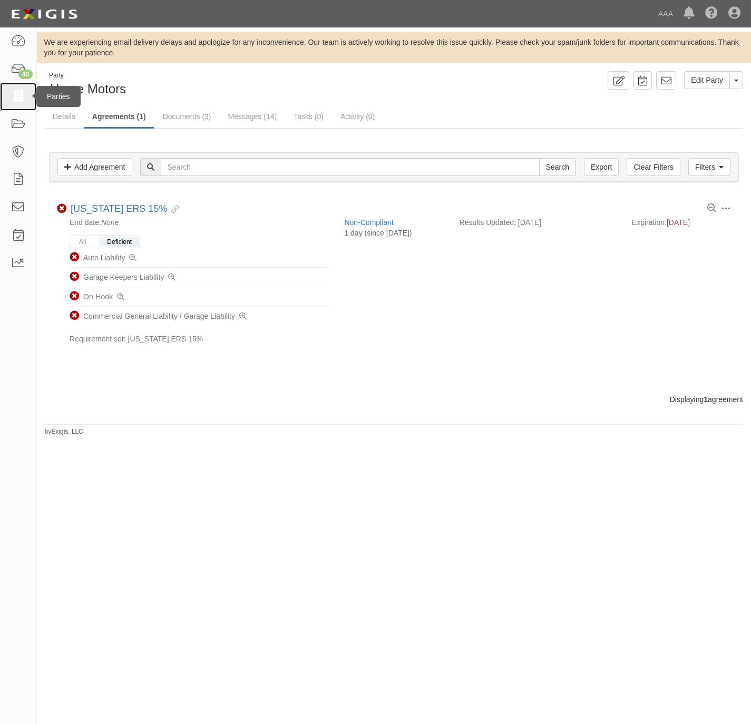
click at [17, 93] on icon at bounding box center [18, 97] width 15 height 12
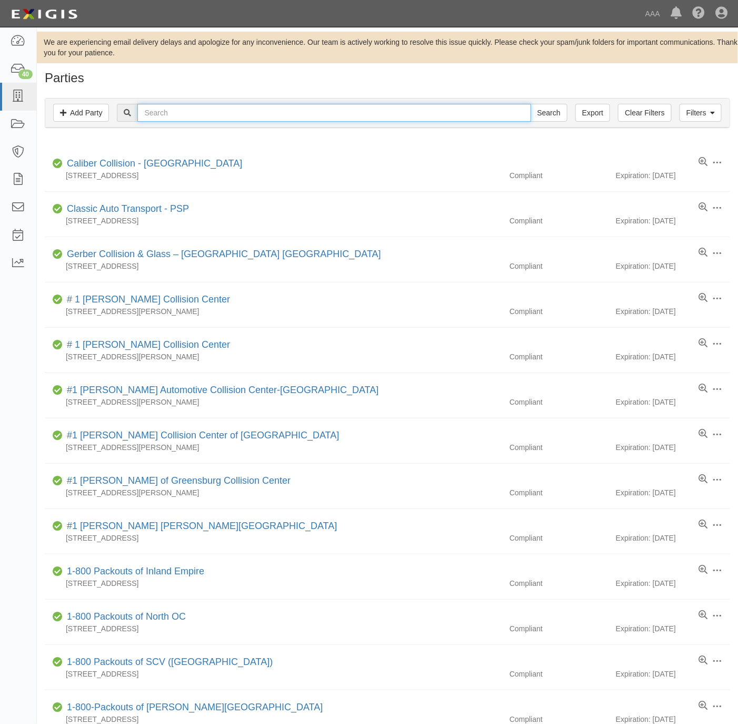
click at [196, 114] on input "text" at bounding box center [333, 113] width 393 height 18
paste input "DC Towing and Recovery"
type input "DC Towing and Recovery"
click at [540, 114] on input "Search" at bounding box center [549, 113] width 37 height 18
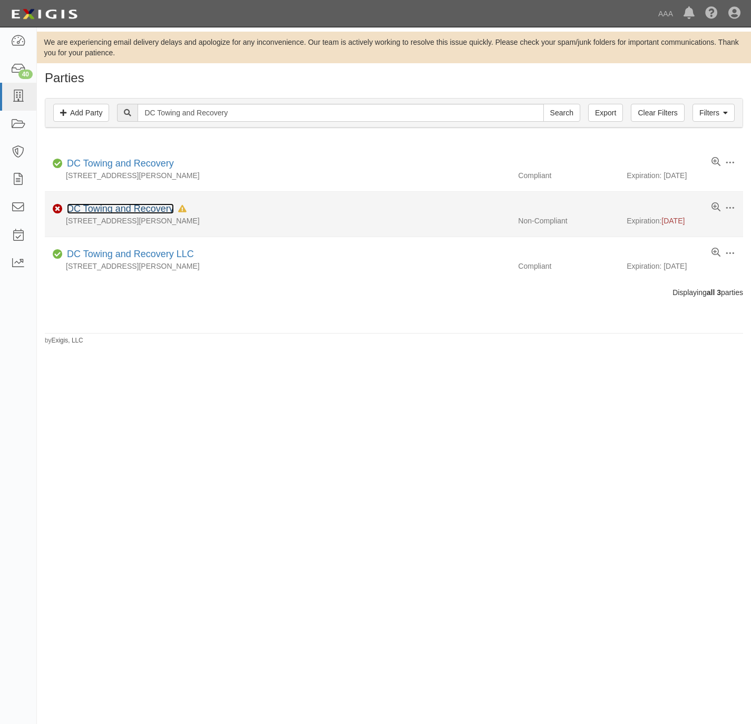
click at [114, 204] on link "DC Towing and Recovery" at bounding box center [120, 208] width 107 height 11
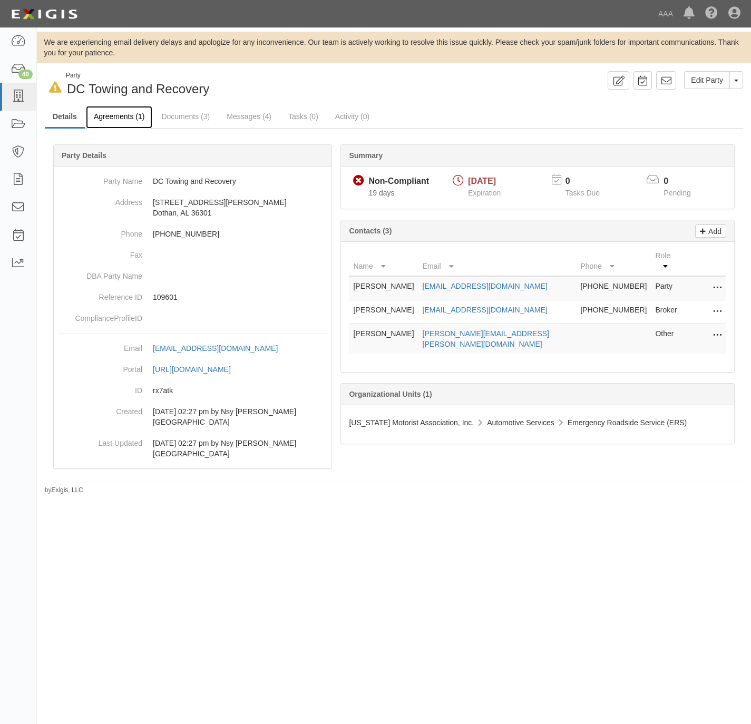
click at [100, 117] on link "Agreements (1)" at bounding box center [119, 117] width 66 height 23
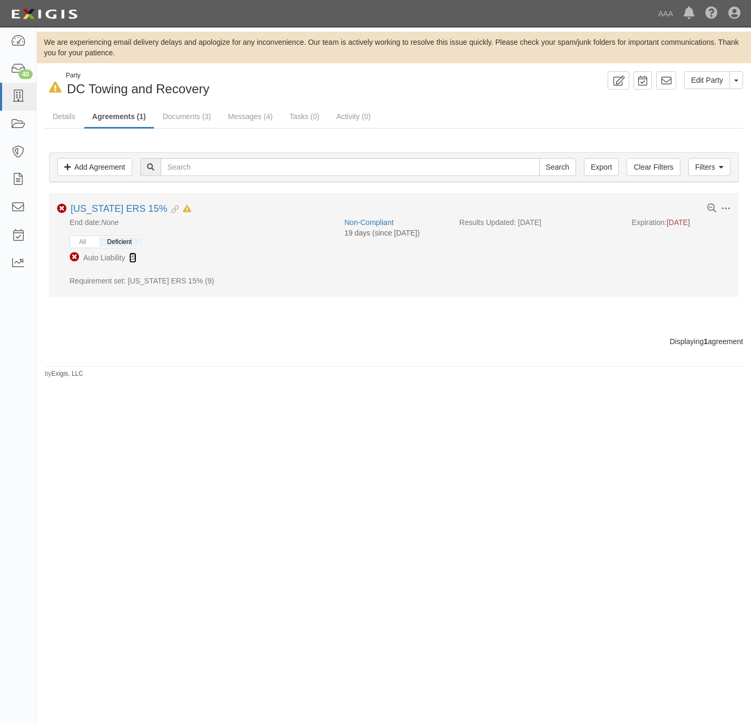
click at [132, 258] on icon at bounding box center [132, 257] width 7 height 7
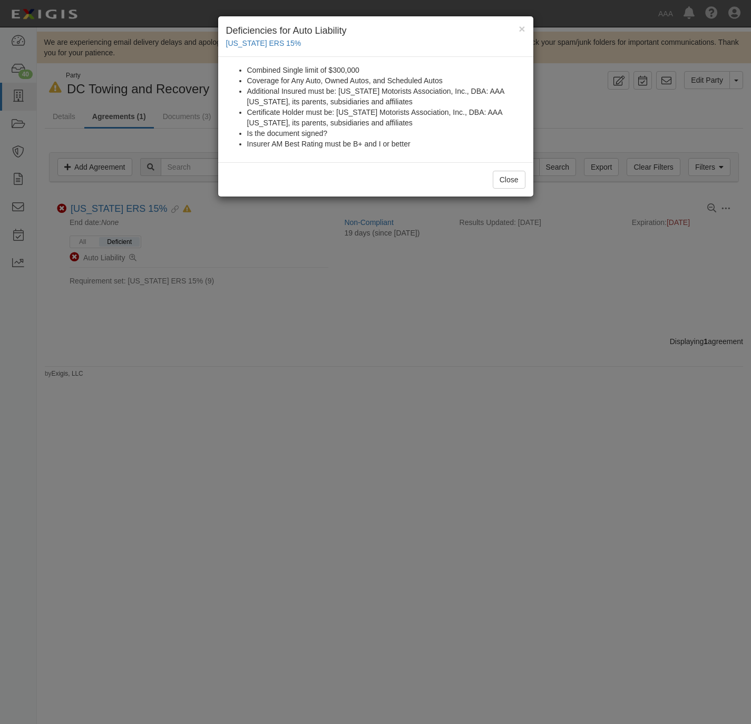
drag, startPoint x: 326, startPoint y: 375, endPoint x: 527, endPoint y: 337, distance: 204.8
click at [326, 375] on div "× Deficiencies for Auto Liability [US_STATE] ERS 15% Combined Single limit of $…" at bounding box center [375, 362] width 751 height 724
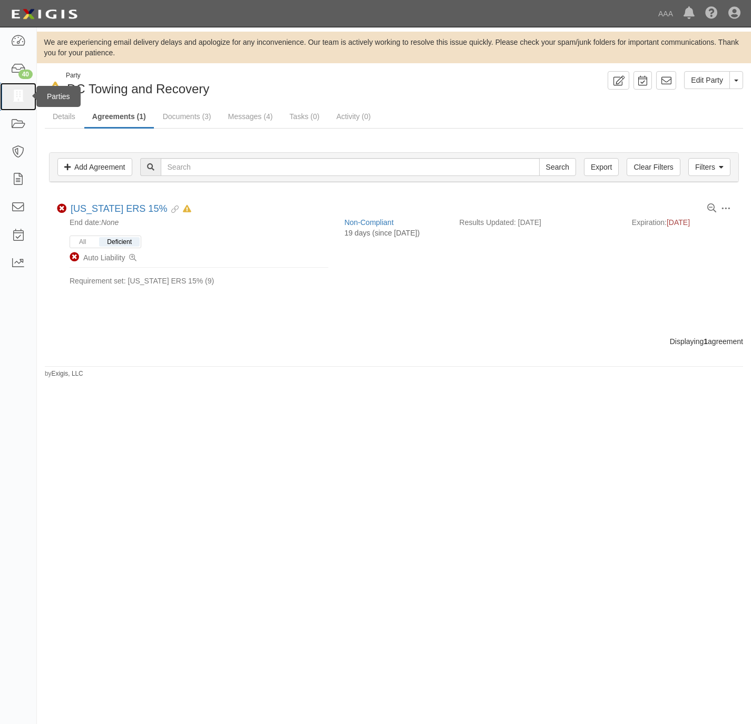
click at [19, 95] on icon at bounding box center [18, 97] width 15 height 12
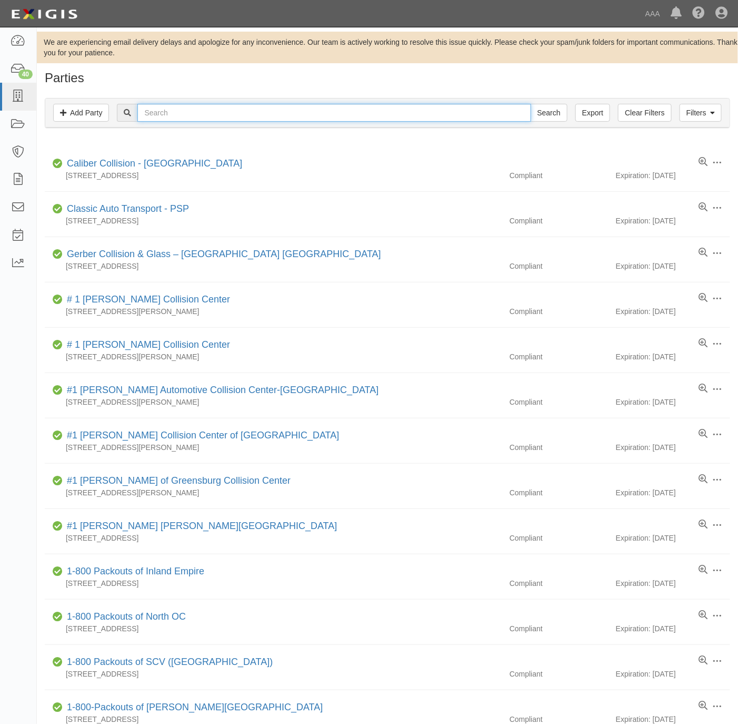
drag, startPoint x: 161, startPoint y: 120, endPoint x: 182, endPoint y: 111, distance: 22.4
click at [163, 119] on input "text" at bounding box center [333, 113] width 393 height 18
paste input "[PERSON_NAME] Wreckers Services - PSP"
type input "[PERSON_NAME] Wreckers Services - PSP"
click at [544, 110] on input "Search" at bounding box center [549, 113] width 37 height 18
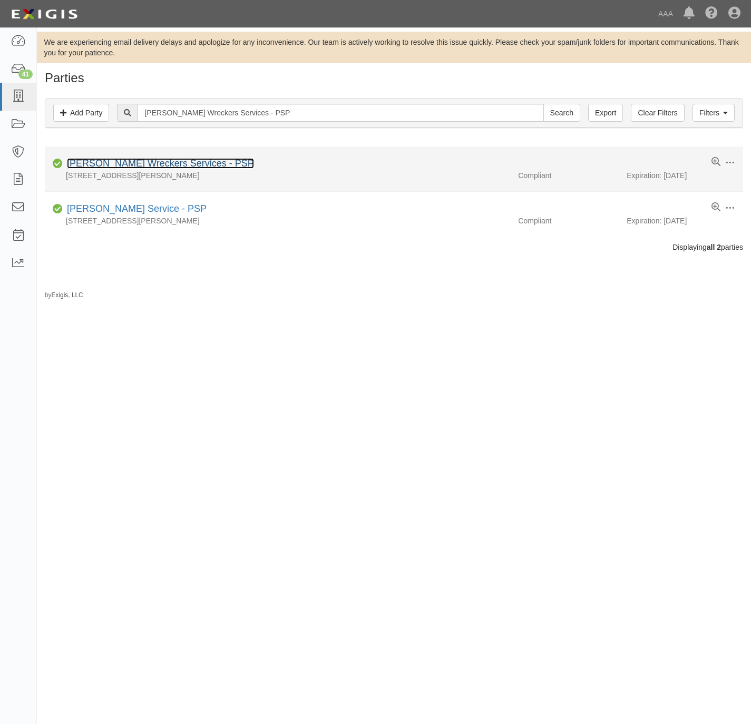
click at [147, 162] on link "[PERSON_NAME] Wreckers Services - PSP" at bounding box center [160, 163] width 187 height 11
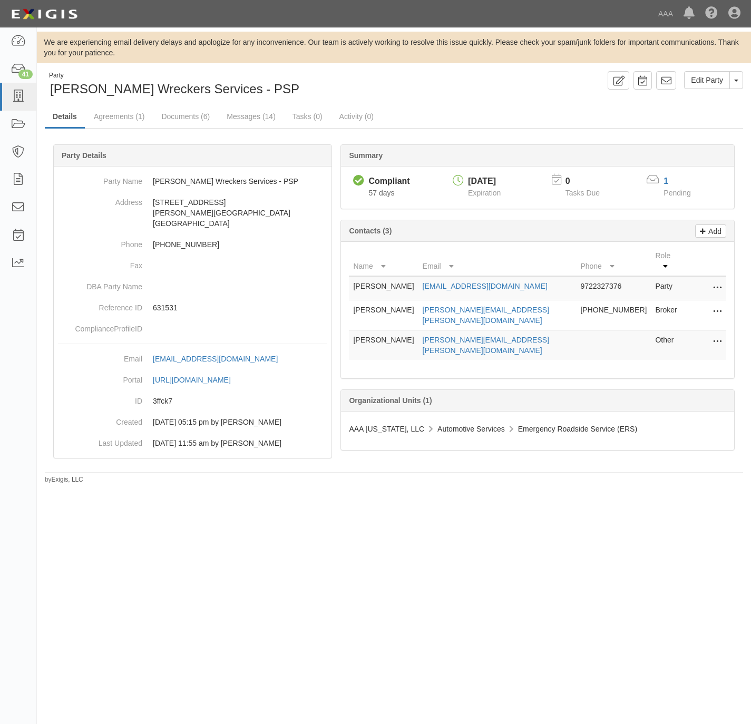
click at [711, 334] on button at bounding box center [715, 341] width 14 height 15
click at [664, 329] on link "Edit" at bounding box center [679, 338] width 83 height 19
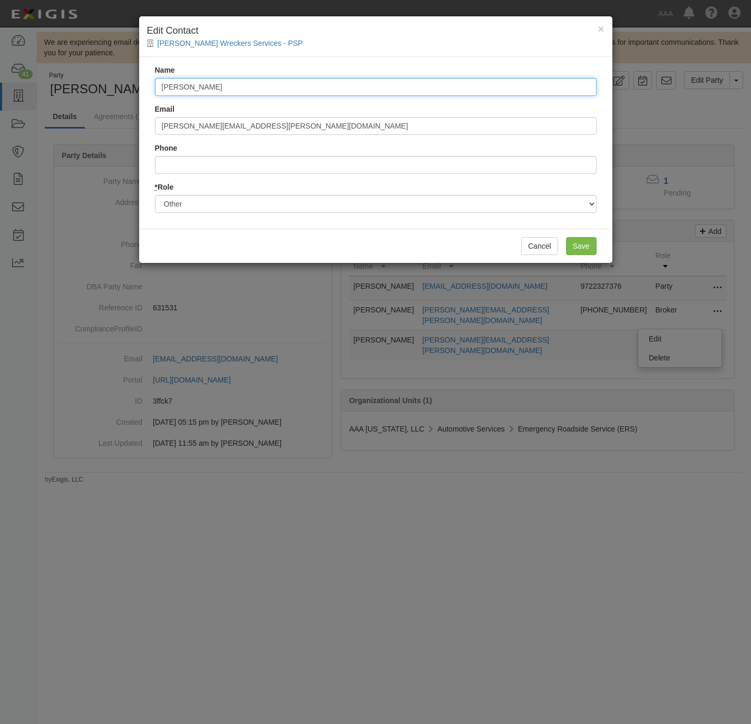
click at [267, 84] on input "[PERSON_NAME]" at bounding box center [375, 87] width 441 height 18
click at [267, 84] on input "Michael Harpole" at bounding box center [375, 87] width 441 height 18
type input "Ken Miles"
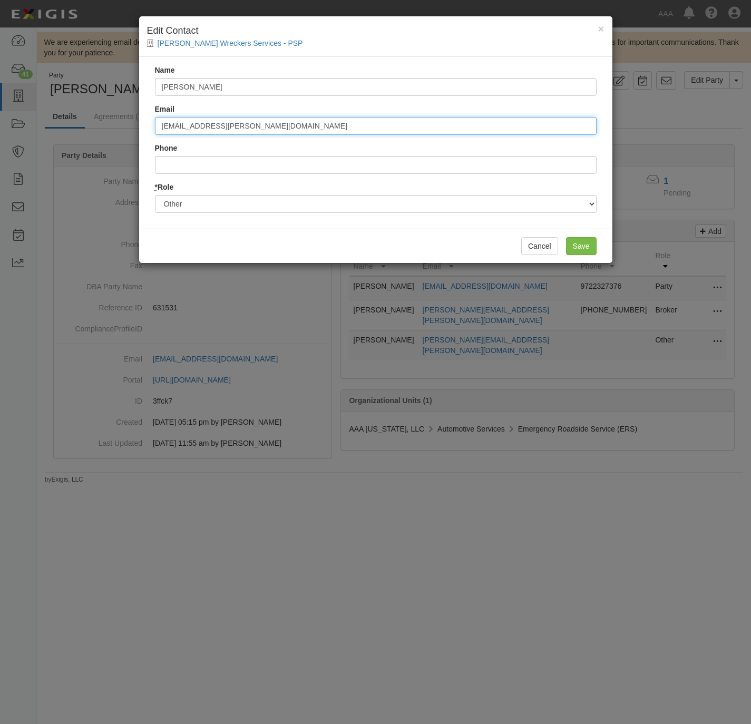
click at [254, 123] on input "miles.ken@ace.aaa.com" at bounding box center [375, 126] width 441 height 18
type input "miles.ken@ace.aaa.com"
click at [593, 245] on input "Save" at bounding box center [581, 246] width 31 height 18
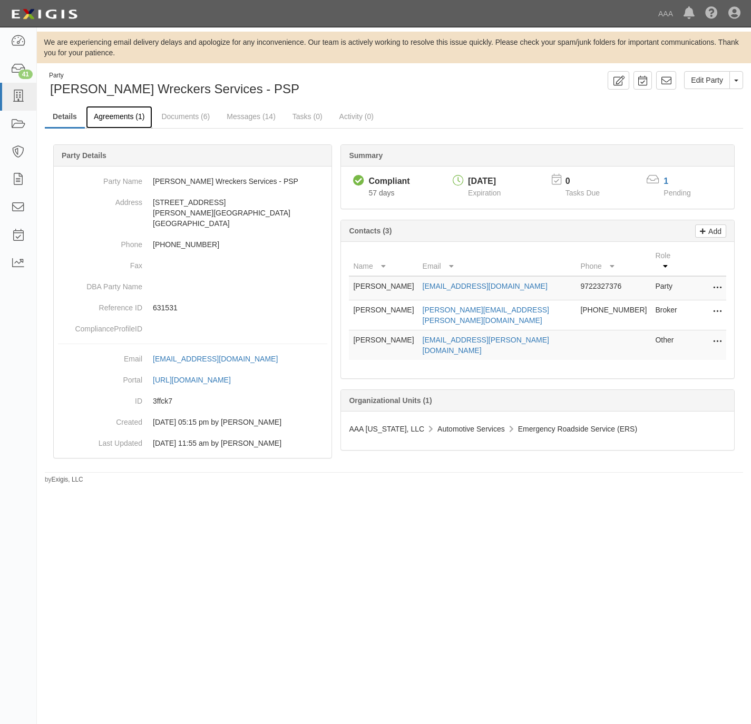
click at [100, 119] on link "Agreements (1)" at bounding box center [119, 117] width 66 height 23
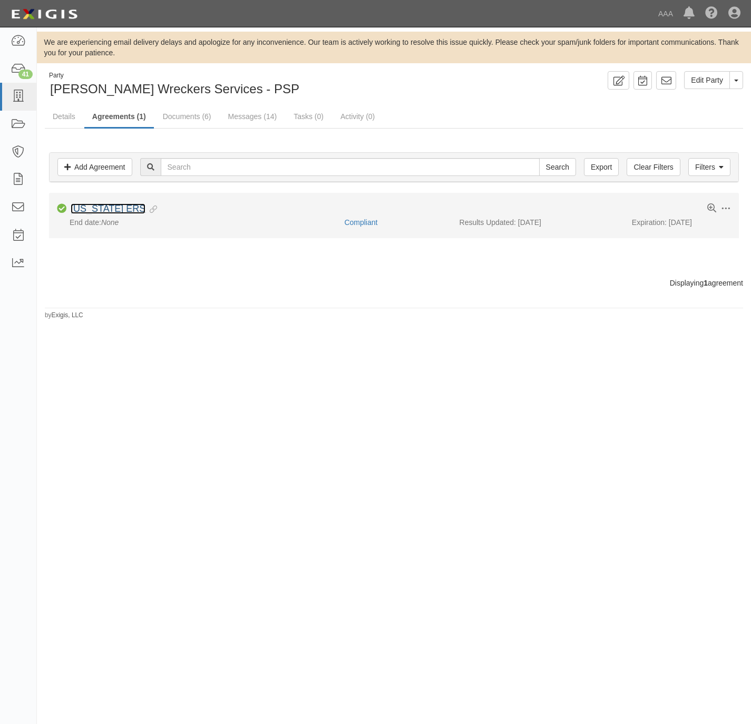
click at [100, 209] on link "[US_STATE] ERS" at bounding box center [108, 208] width 75 height 11
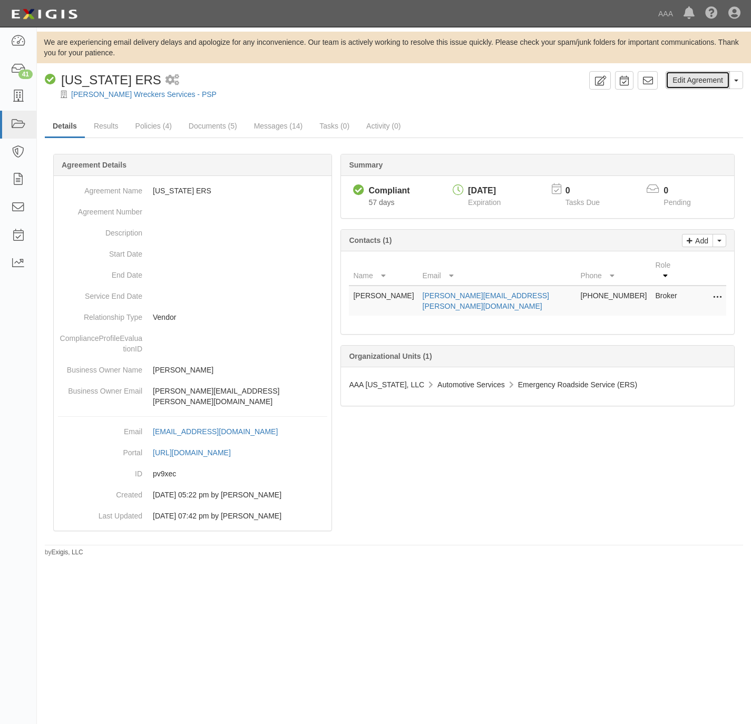
click at [693, 81] on link "Edit Agreement" at bounding box center [697, 80] width 64 height 18
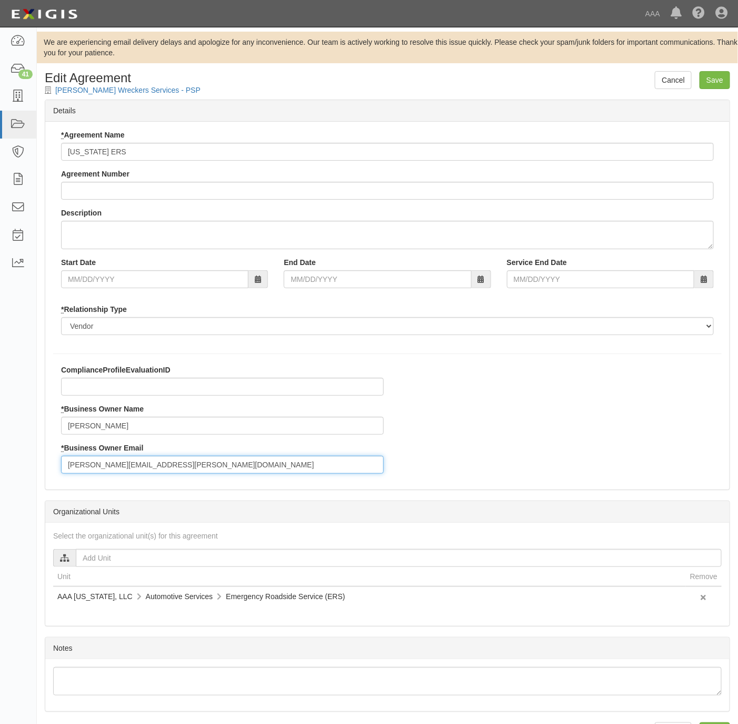
click at [154, 468] on input "[PERSON_NAME][EMAIL_ADDRESS][PERSON_NAME][DOMAIN_NAME]" at bounding box center [222, 465] width 323 height 18
click at [154, 468] on input "harpole.michael@ace.aaa.com" at bounding box center [222, 465] width 323 height 18
paste input "miles.ken"
type input "[EMAIL_ADDRESS][PERSON_NAME][DOMAIN_NAME]"
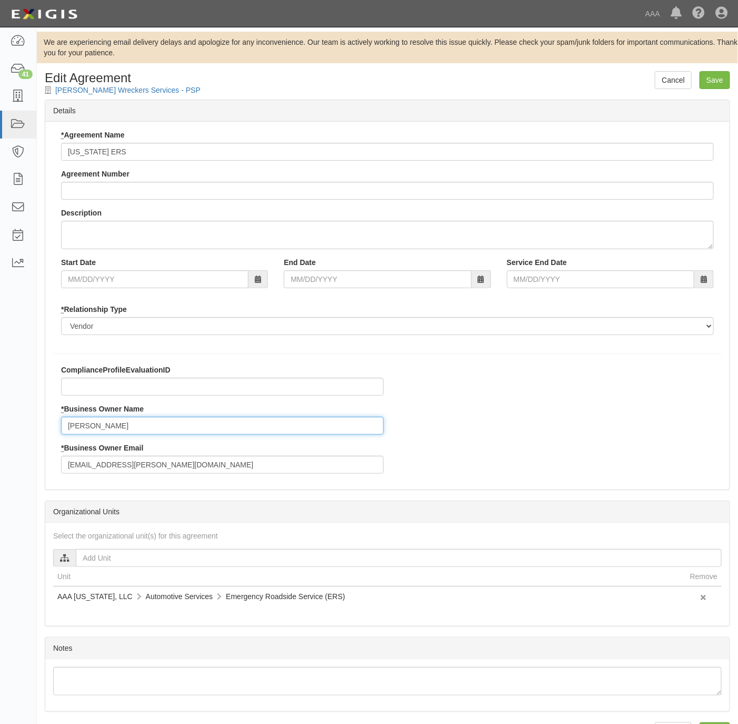
click at [141, 425] on input "Michael Harpole" at bounding box center [222, 426] width 323 height 18
type input "Ken Miles"
click at [723, 83] on input "Save" at bounding box center [715, 80] width 31 height 18
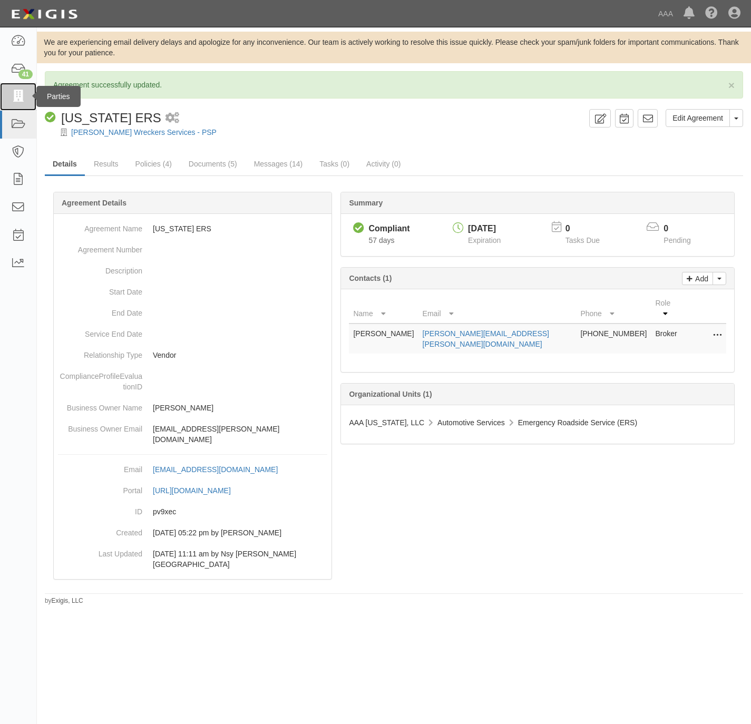
click at [19, 91] on icon at bounding box center [18, 97] width 15 height 12
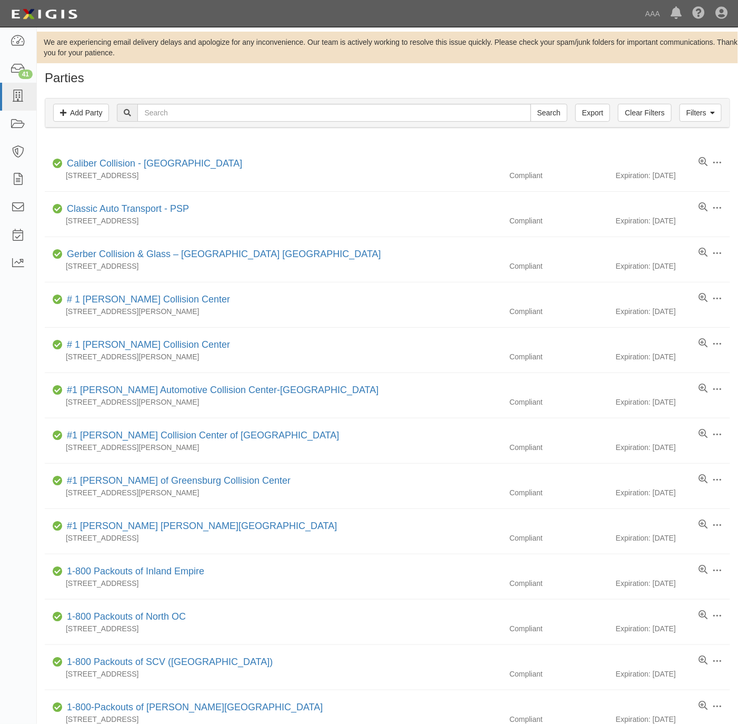
click at [258, 122] on div "Search" at bounding box center [342, 113] width 450 height 18
click at [259, 112] on input "text" at bounding box center [333, 113] width 393 height 18
paste input "NTX Towing"
type input "NTX Towing"
click at [550, 112] on input "Search" at bounding box center [549, 113] width 37 height 18
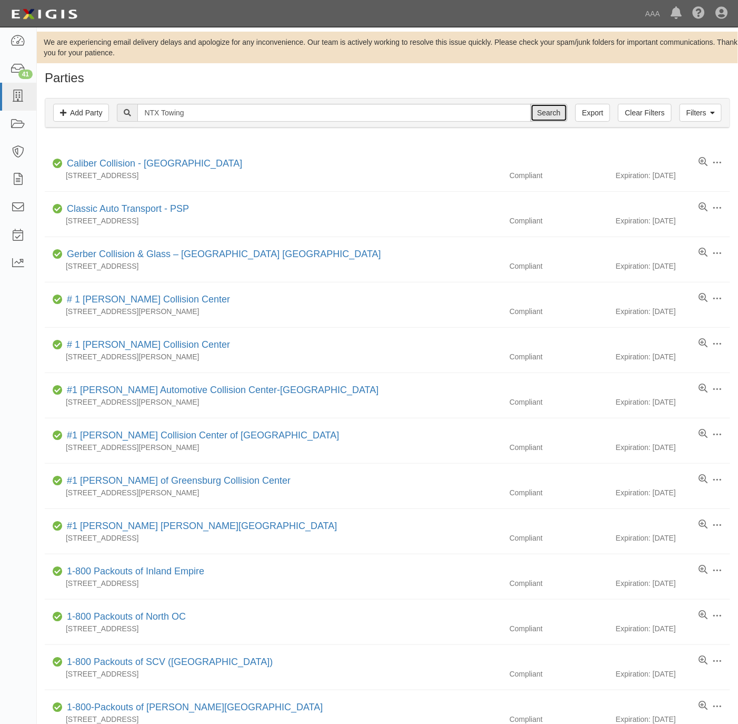
click at [537, 113] on input "Search" at bounding box center [549, 113] width 37 height 18
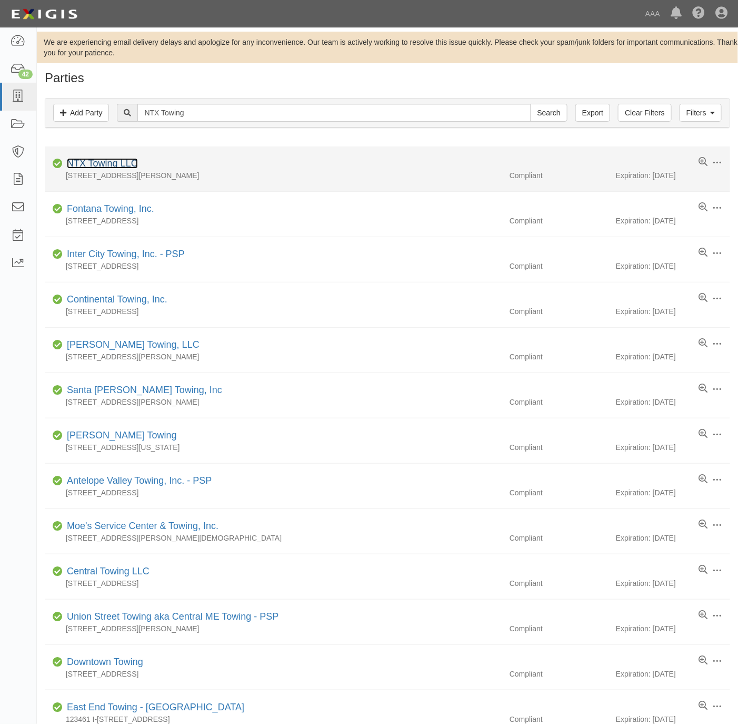
click at [110, 162] on link "NTX Towing LLC" at bounding box center [102, 163] width 71 height 11
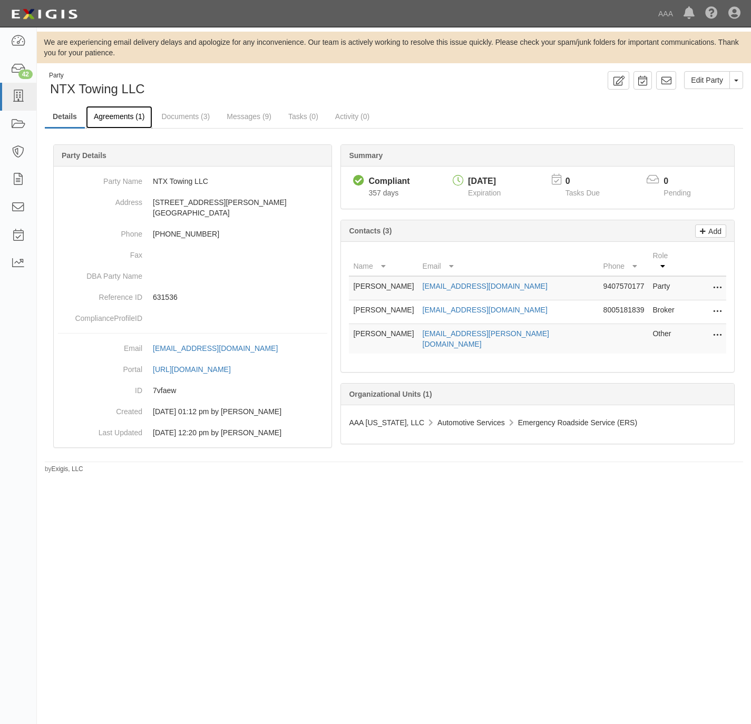
click at [110, 114] on link "Agreements (1)" at bounding box center [119, 117] width 66 height 23
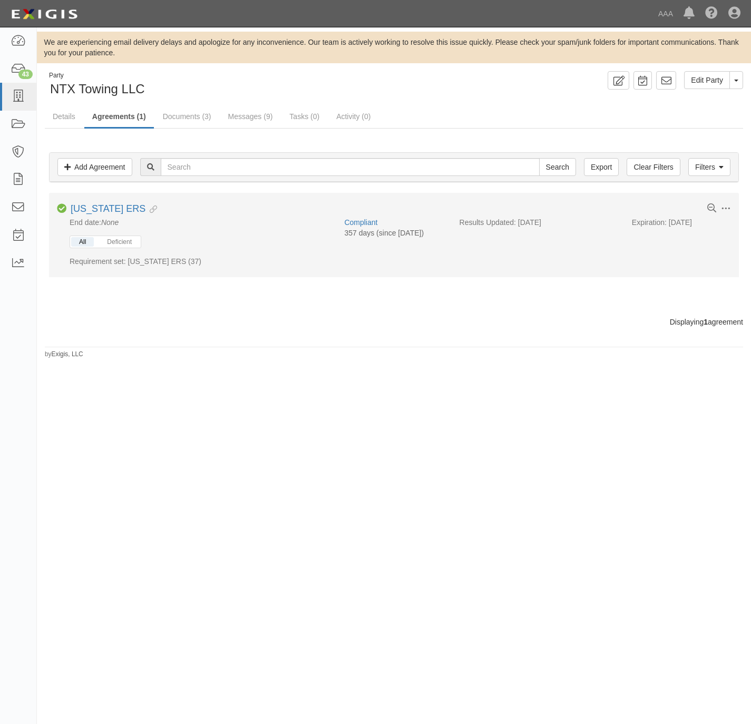
click at [84, 245] on button "All" at bounding box center [82, 241] width 23 height 9
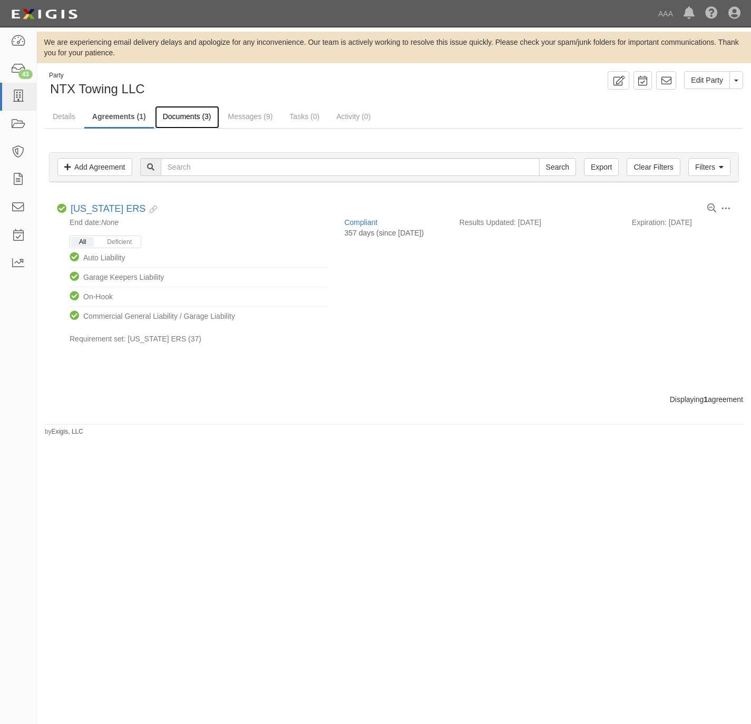
click at [182, 117] on link "Documents (3)" at bounding box center [187, 117] width 64 height 23
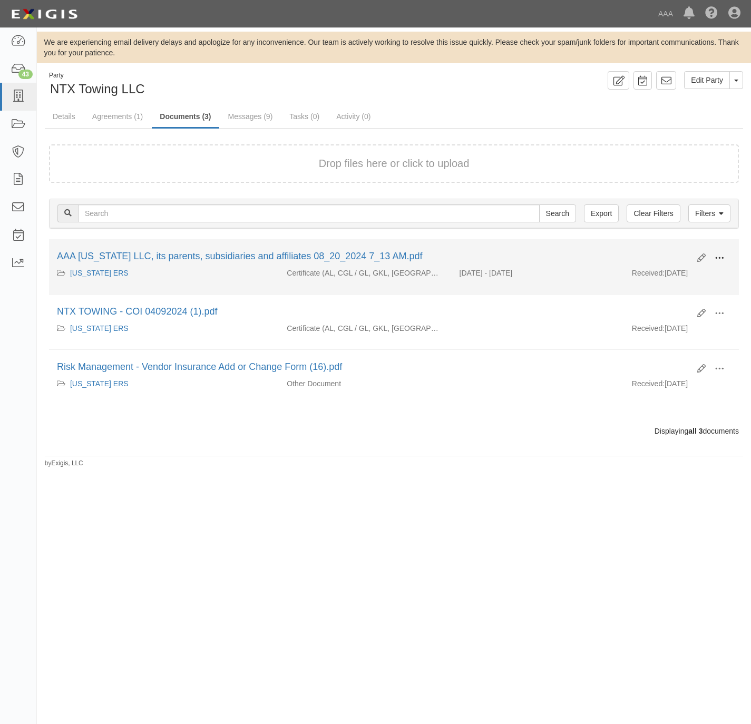
click at [714, 258] on span at bounding box center [718, 257] width 9 height 9
click at [679, 272] on link "View" at bounding box center [667, 273] width 83 height 19
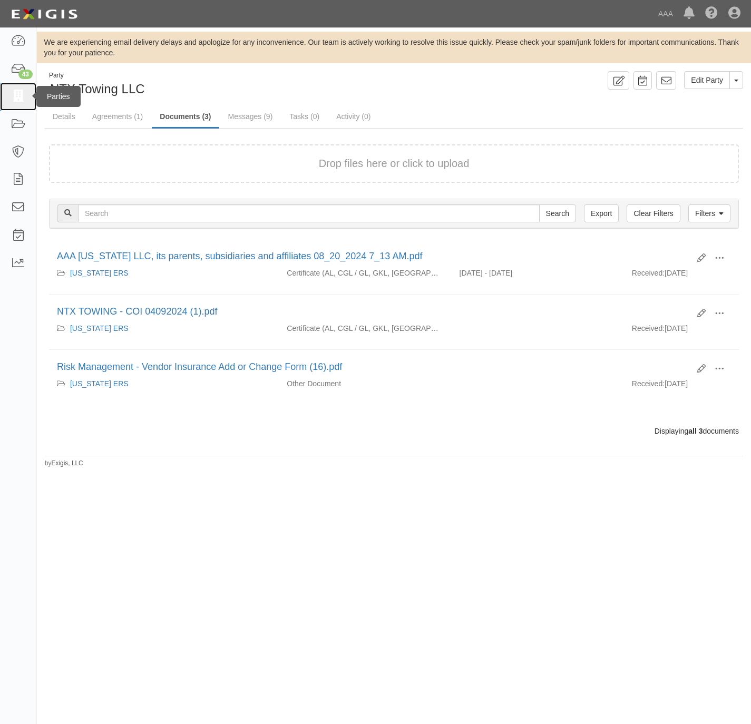
click at [12, 98] on icon at bounding box center [18, 97] width 15 height 12
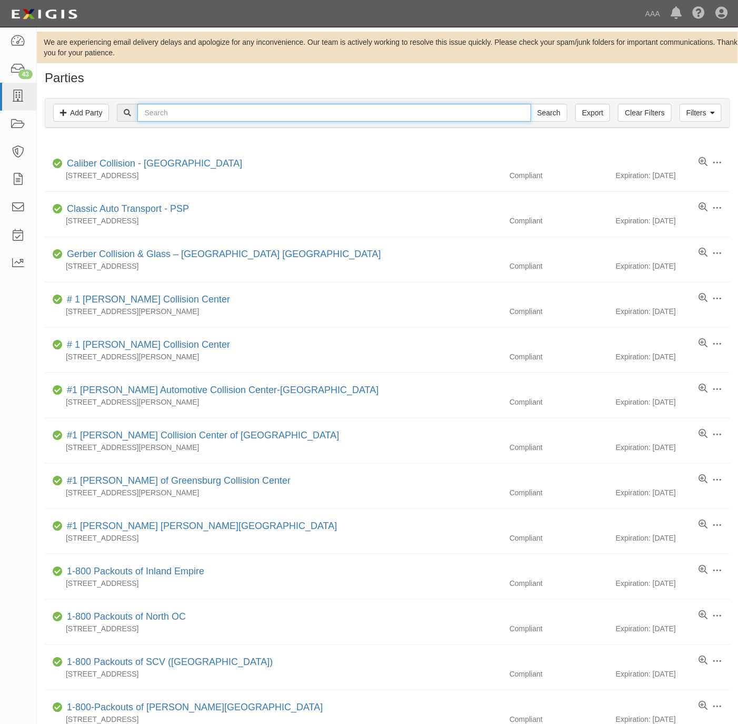
click at [409, 113] on input "text" at bounding box center [333, 113] width 393 height 18
paste input "[PERSON_NAME] TIRE & SERVIC"
drag, startPoint x: 547, startPoint y: 112, endPoint x: 554, endPoint y: 113, distance: 6.3
click at [548, 112] on input "Search" at bounding box center [549, 113] width 37 height 18
click at [215, 111] on input "[PERSON_NAME] TIRE & SERVIC" at bounding box center [333, 113] width 393 height 18
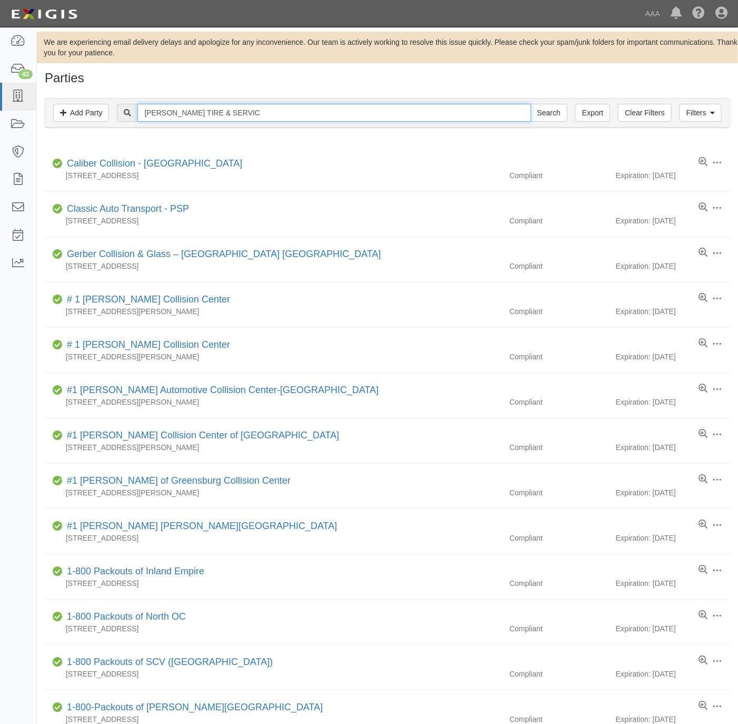
click at [215, 111] on input "CHELSEA TIRE & SERVIC" at bounding box center [333, 113] width 393 height 18
type input "[PERSON_NAME] TIRE"
click at [531, 104] on input "Search" at bounding box center [549, 113] width 37 height 18
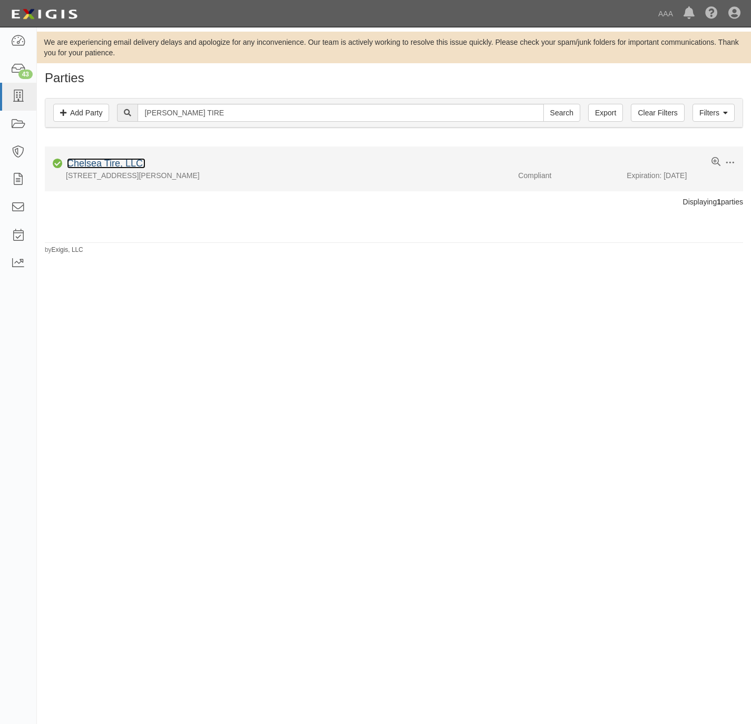
click at [78, 162] on link "Chelsea Tire, LLC." at bounding box center [106, 163] width 78 height 11
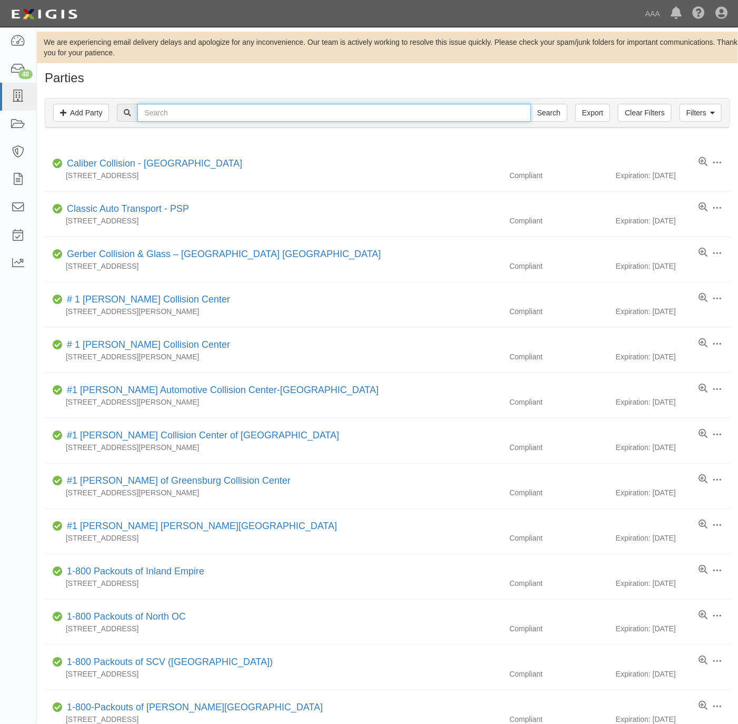
click at [252, 112] on input "text" at bounding box center [333, 113] width 393 height 18
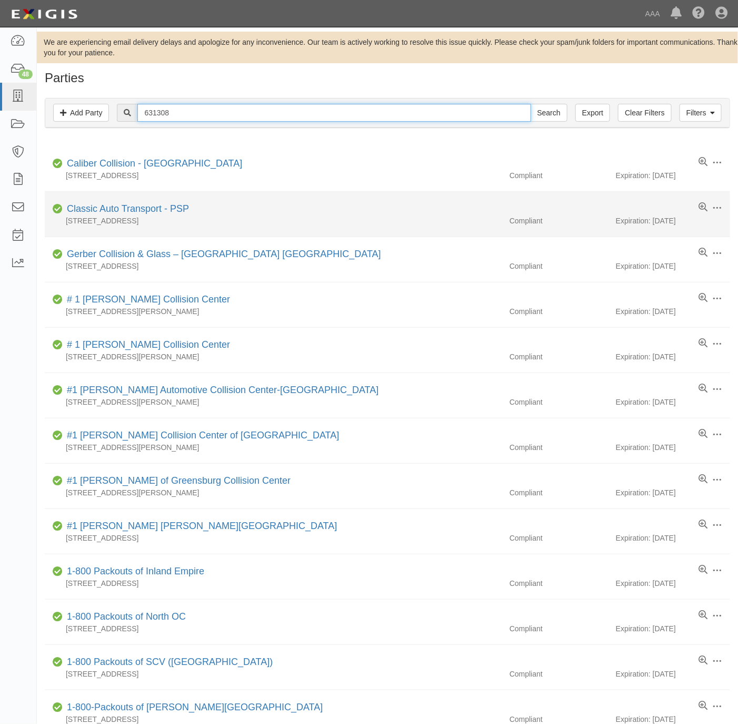
type input "631308"
click at [531, 104] on input "Search" at bounding box center [549, 113] width 37 height 18
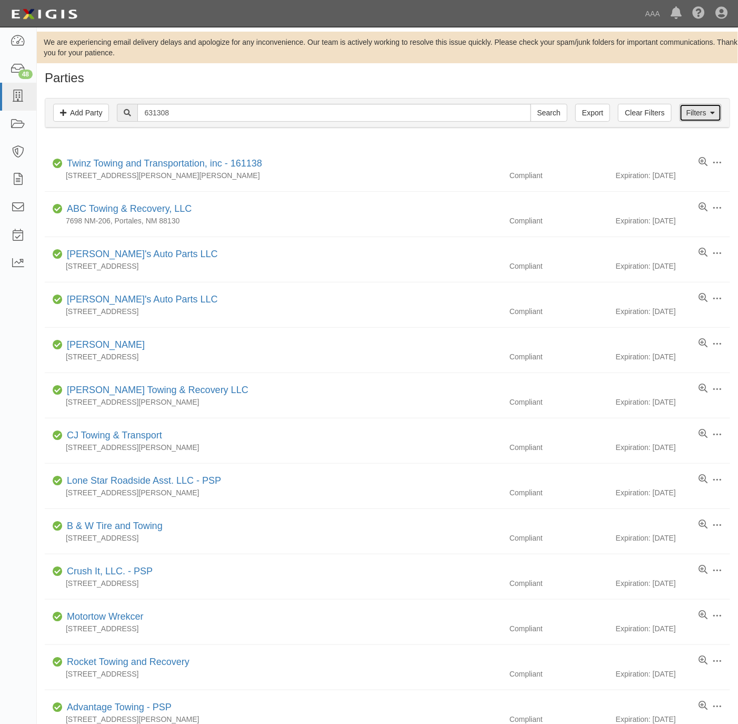
click at [708, 119] on link "Filters" at bounding box center [701, 113] width 42 height 18
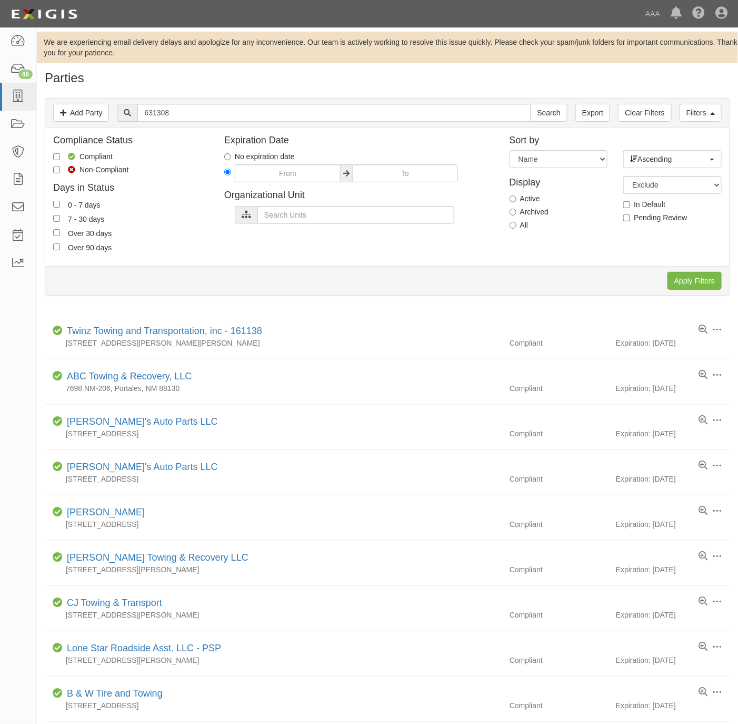
click at [520, 228] on label "All" at bounding box center [519, 225] width 19 height 11
click at [517, 228] on input "All" at bounding box center [513, 225] width 7 height 7
radio input "true"
click at [705, 285] on input "Apply Filters" at bounding box center [695, 281] width 54 height 18
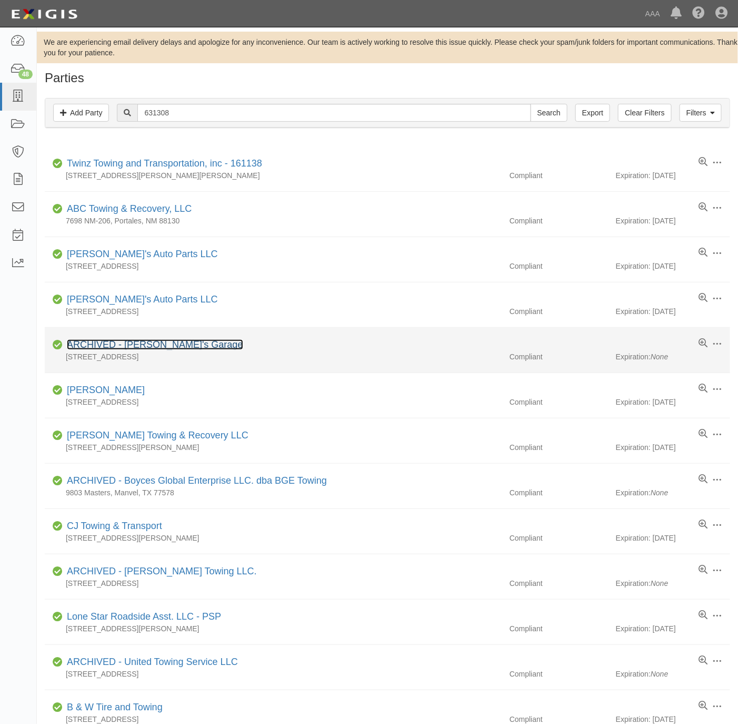
click at [166, 346] on link "ARCHIVED - [PERSON_NAME]'s Garage" at bounding box center [155, 344] width 176 height 11
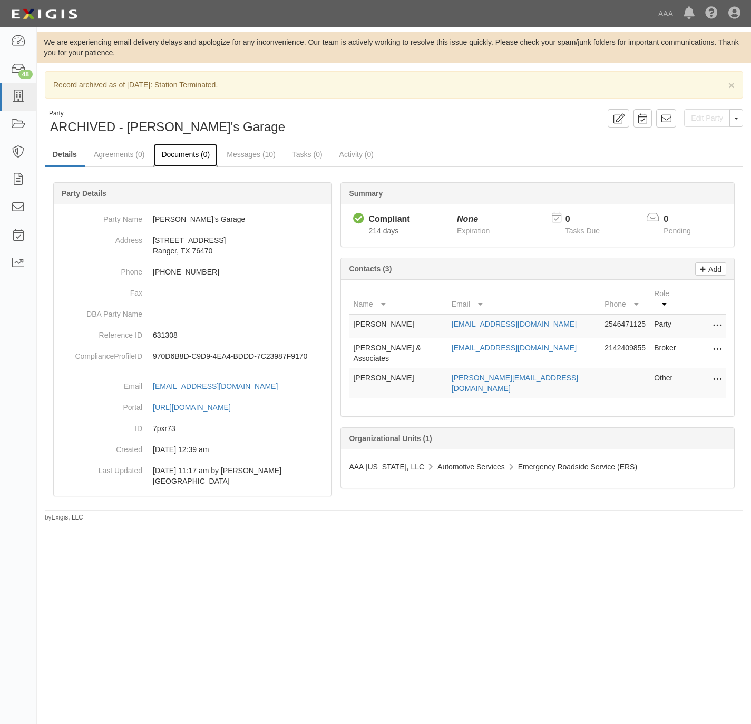
click at [196, 154] on link "Documents (0)" at bounding box center [185, 155] width 64 height 23
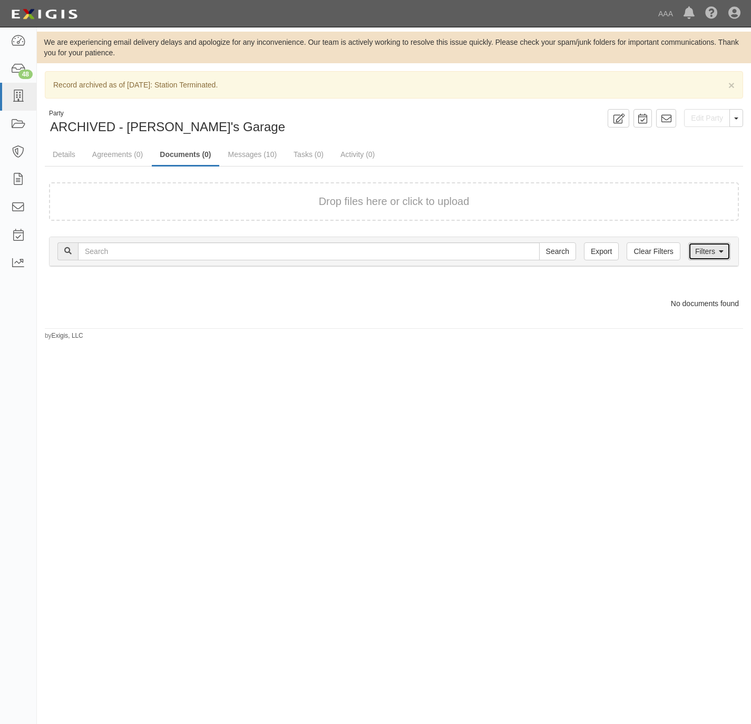
click at [721, 253] on icon at bounding box center [720, 251] width 5 height 7
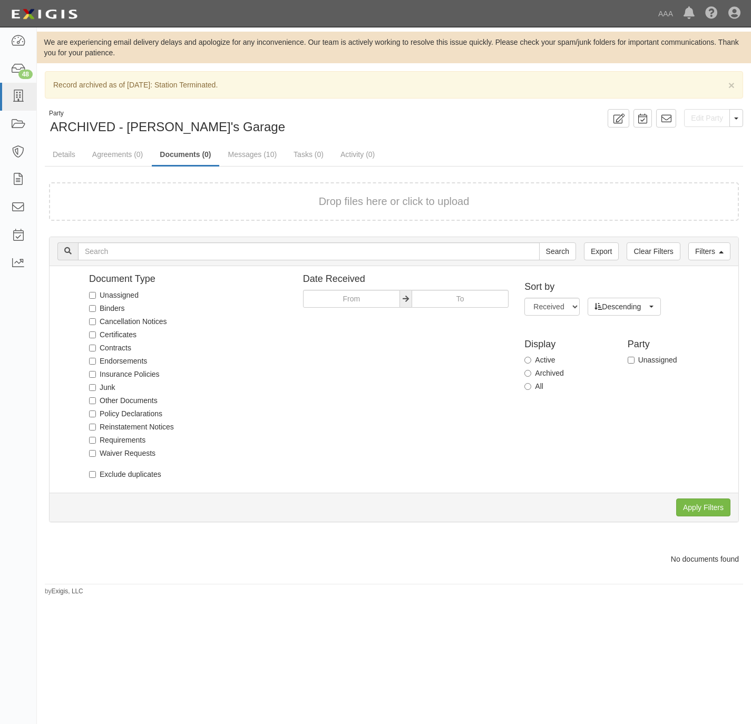
click at [539, 387] on label "All" at bounding box center [533, 386] width 19 height 11
click at [531, 387] on input "All" at bounding box center [527, 386] width 7 height 7
radio input "true"
click at [698, 507] on input "Apply Filters" at bounding box center [703, 507] width 54 height 18
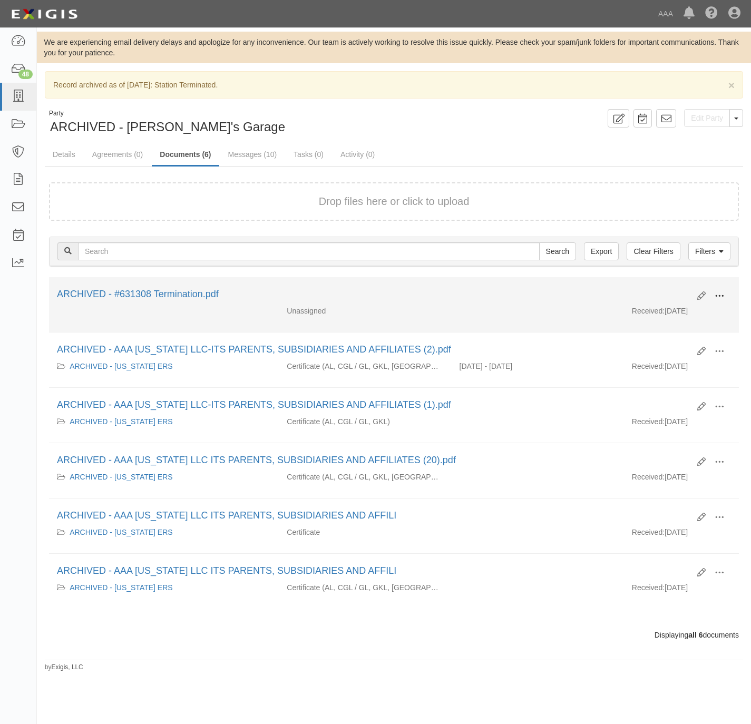
click at [714, 299] on span at bounding box center [718, 295] width 9 height 9
click at [658, 310] on link "View" at bounding box center [667, 306] width 83 height 19
